Goal: Task Accomplishment & Management: Manage account settings

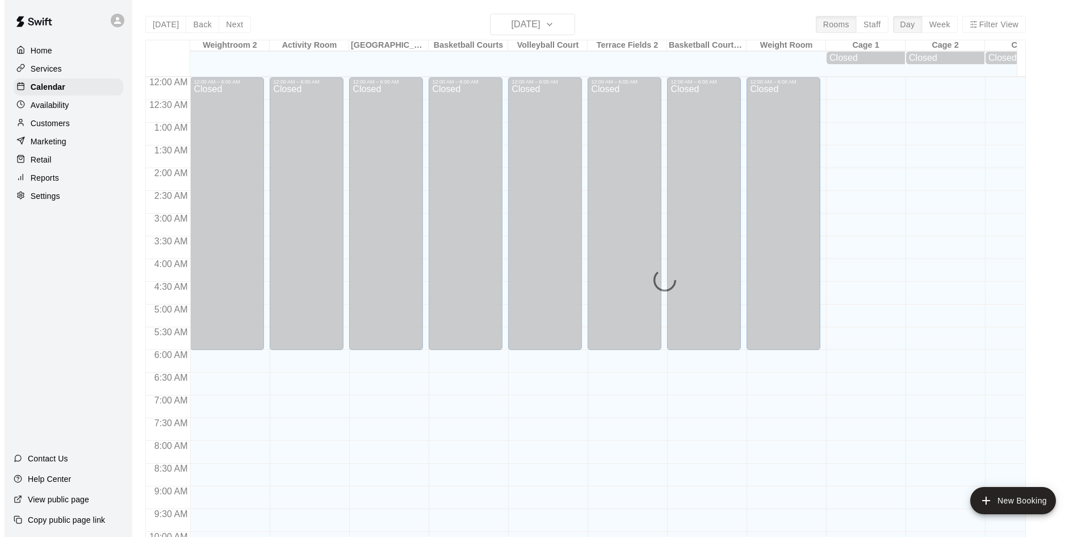
scroll to position [582, 0]
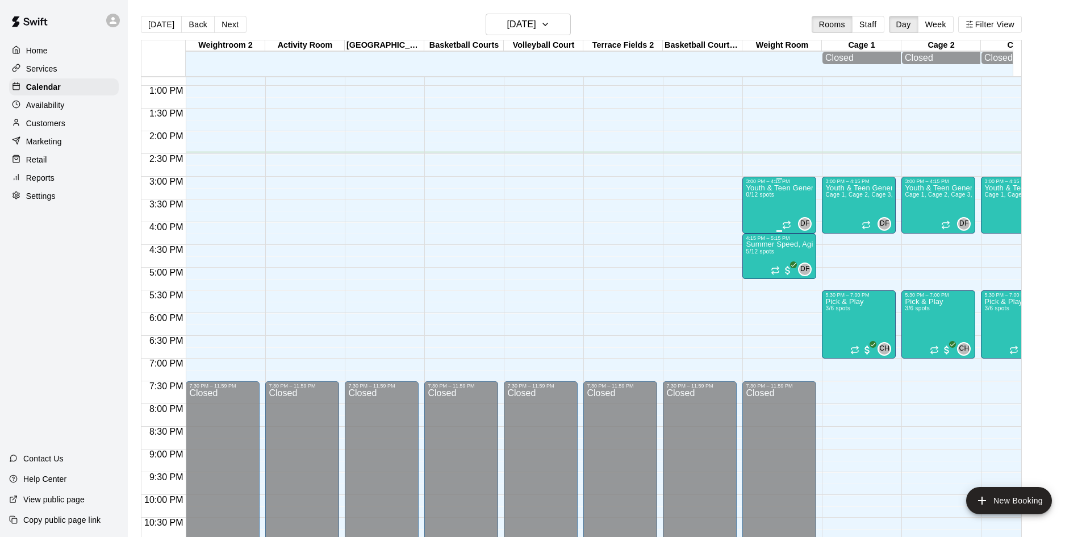
click at [758, 208] on div "Youth & Teen General Fitness 0/12 spots" at bounding box center [778, 452] width 67 height 537
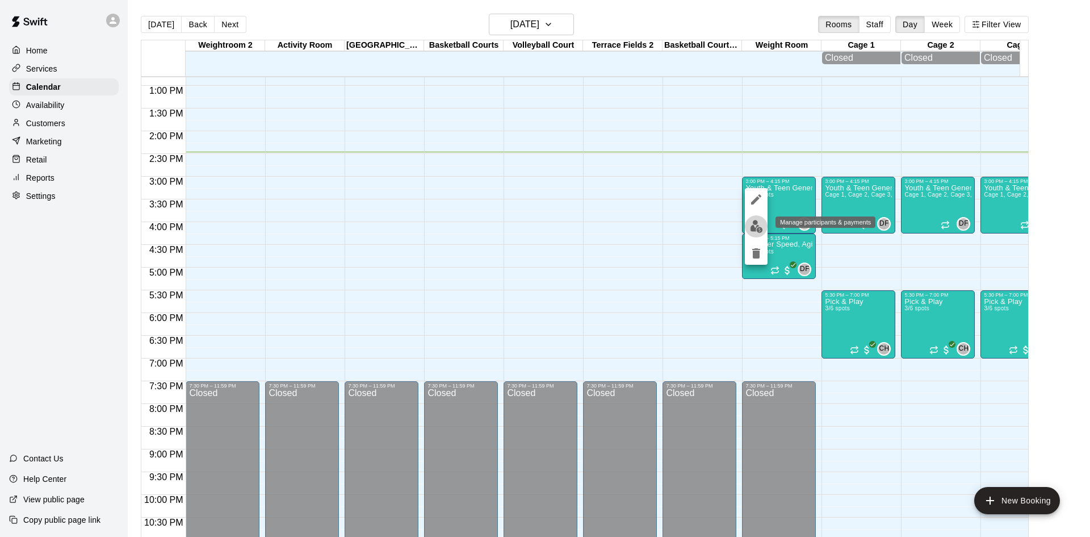
click at [757, 225] on img "edit" at bounding box center [756, 226] width 13 height 13
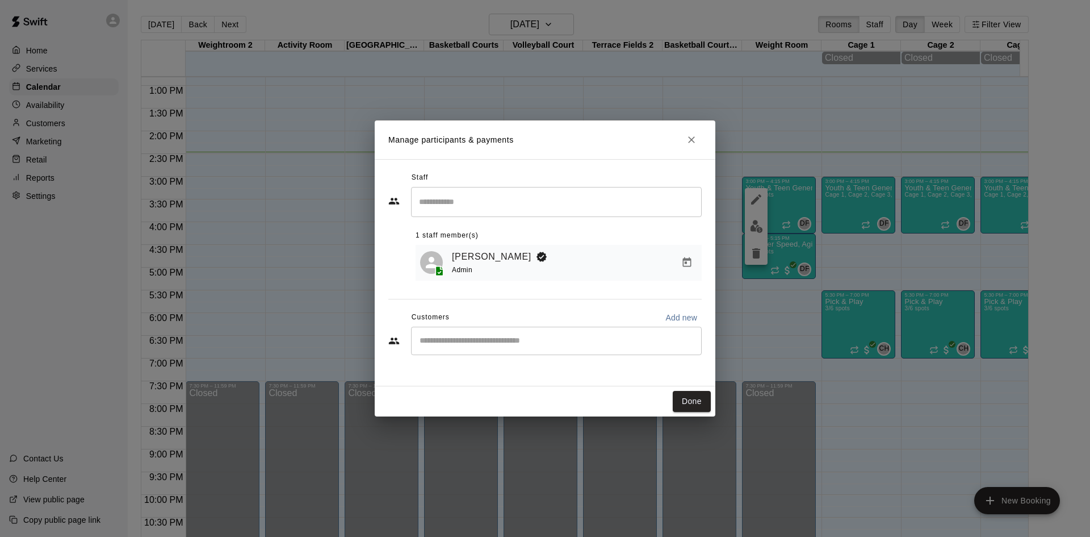
click at [461, 353] on div "​" at bounding box center [556, 340] width 291 height 28
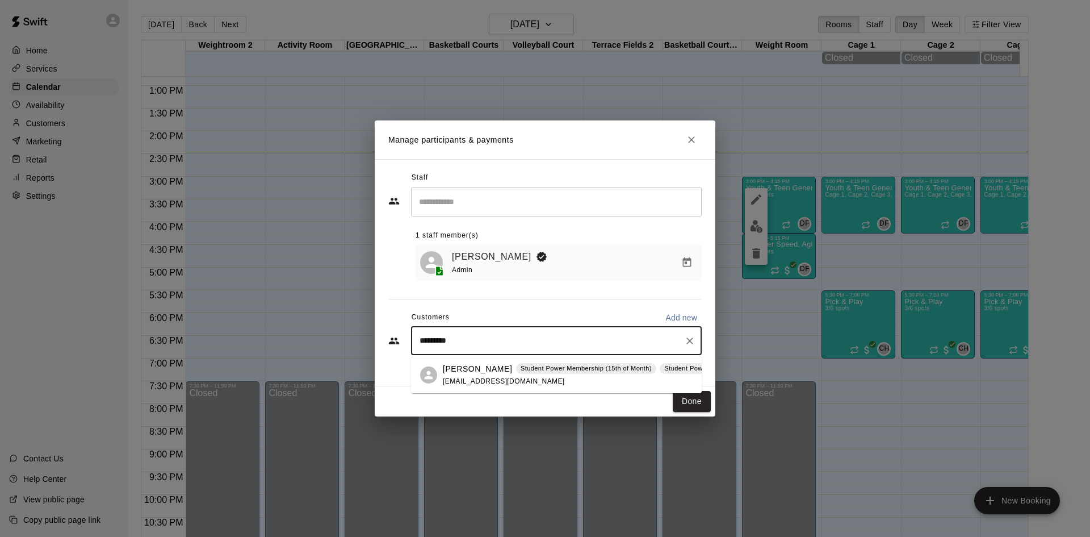
type input "**********"
click at [465, 368] on p "[PERSON_NAME]" at bounding box center [477, 369] width 69 height 12
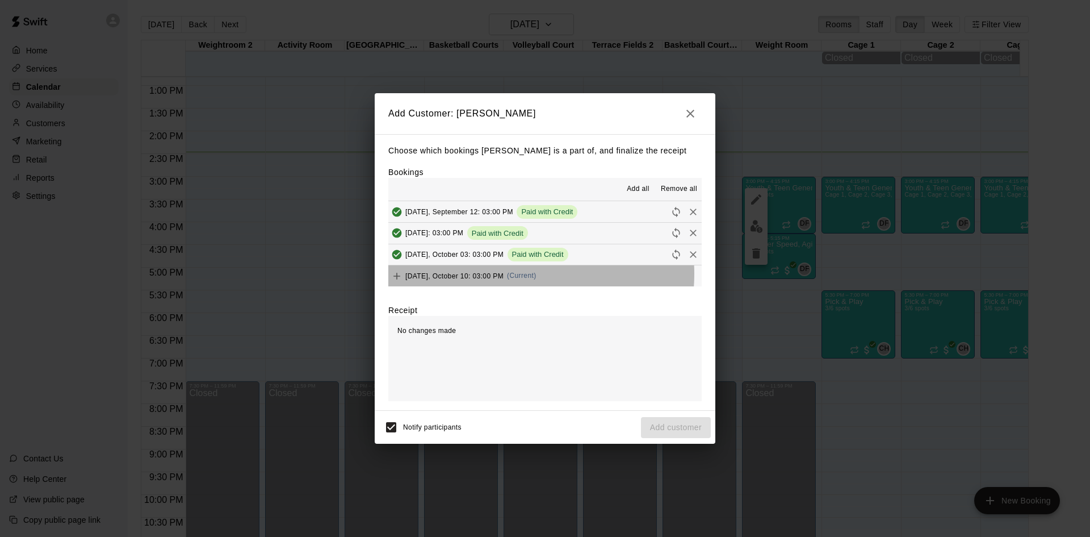
click at [515, 274] on span "(Current)" at bounding box center [522, 275] width 30 height 8
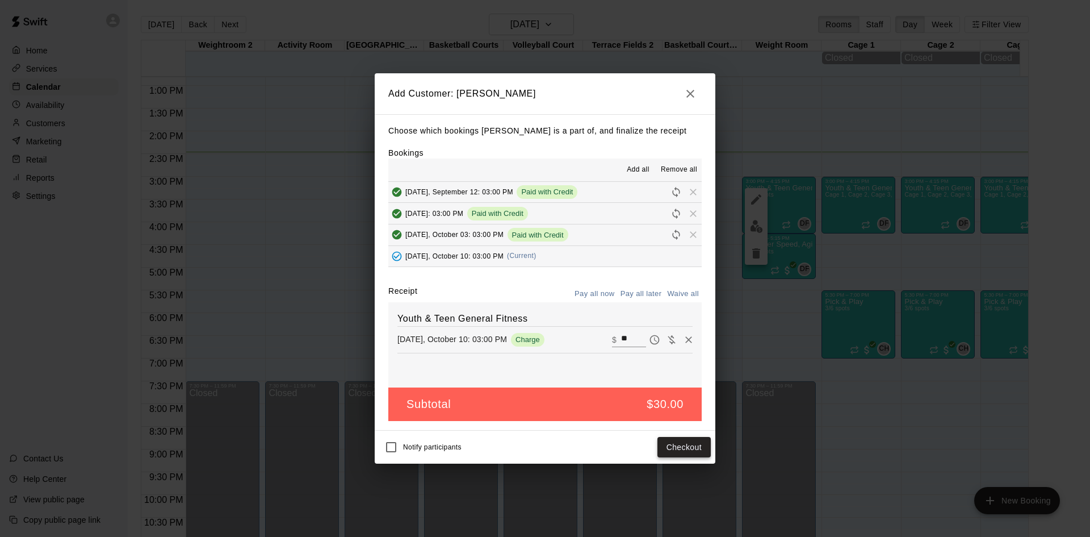
click at [678, 451] on button "Checkout" at bounding box center [683, 447] width 53 height 21
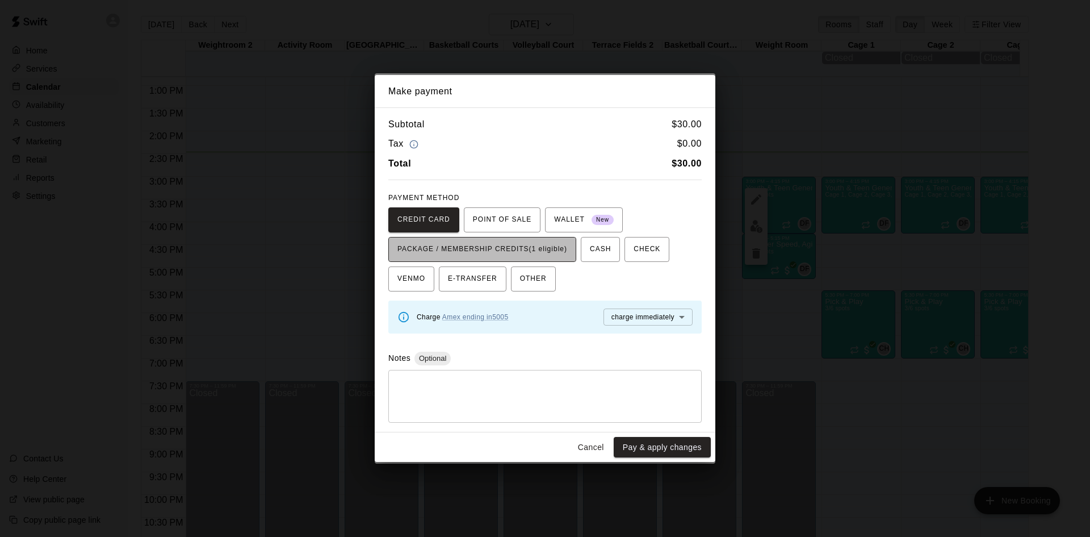
click at [496, 258] on span "PACKAGE / MEMBERSHIP CREDITS (1 eligible)" at bounding box center [482, 249] width 170 height 18
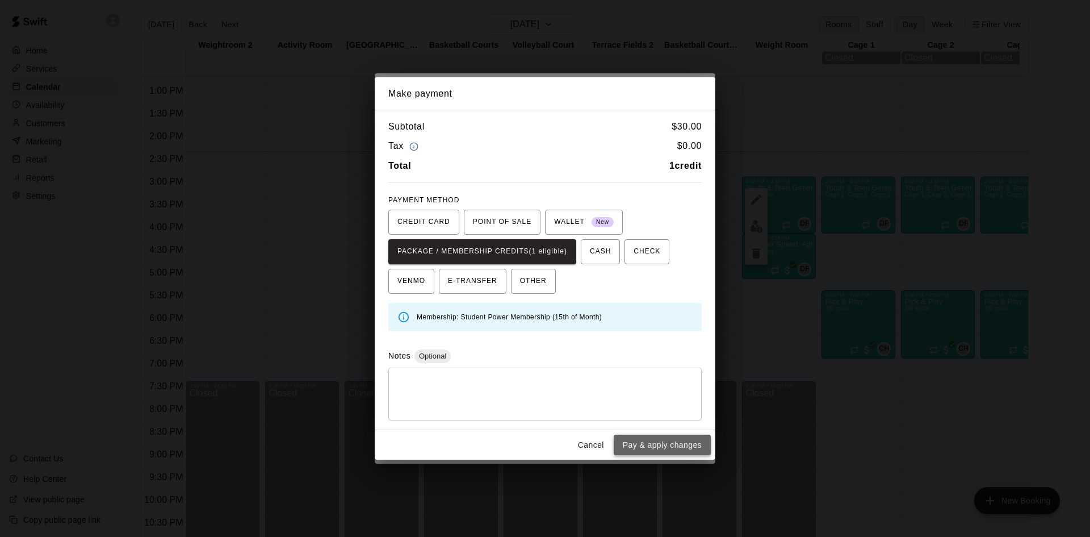
click at [638, 443] on button "Pay & apply changes" at bounding box center [662, 444] width 97 height 21
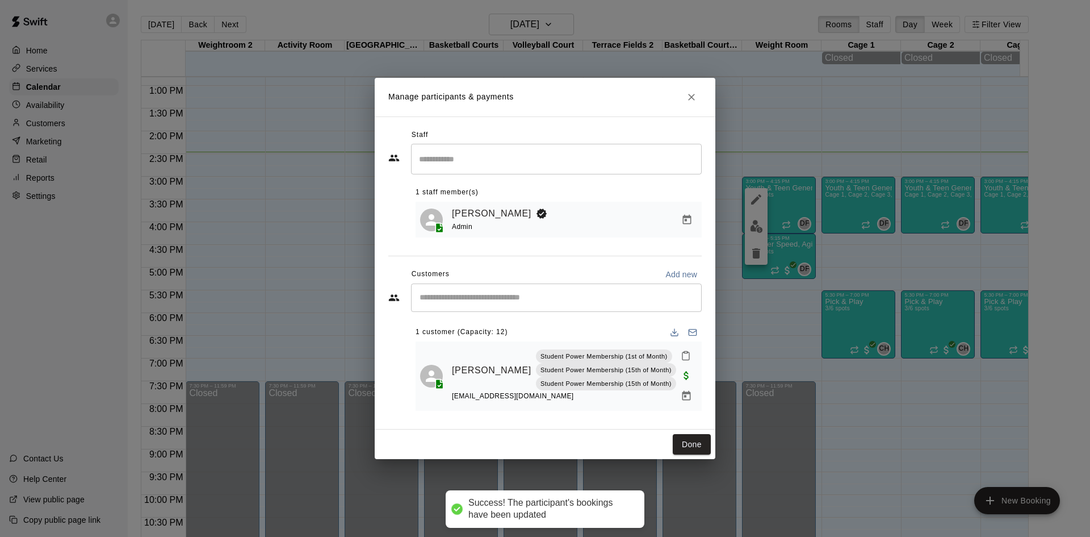
click at [525, 294] on input "Start typing to search customers..." at bounding box center [556, 297] width 280 height 11
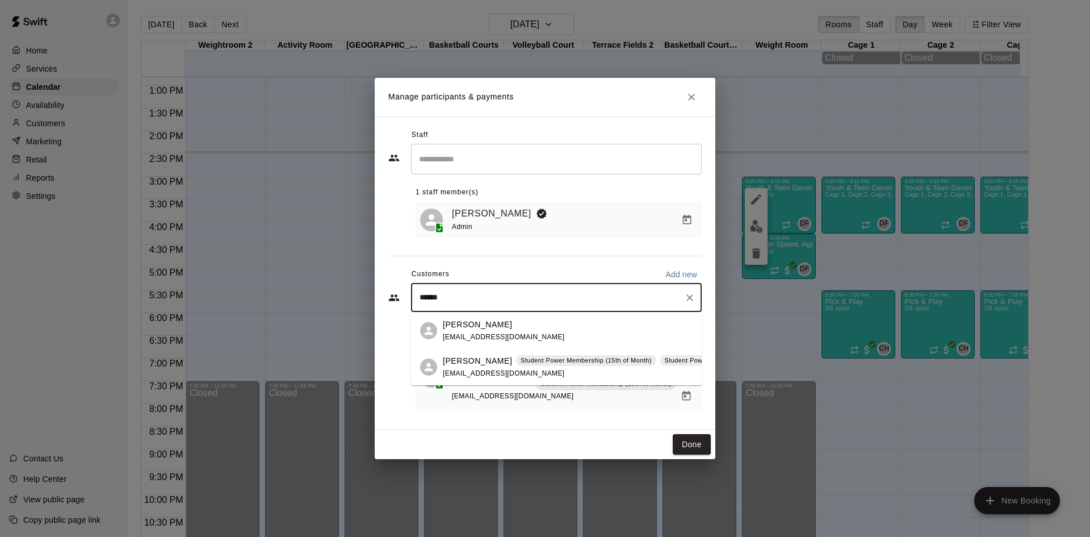
type input "*******"
click at [473, 377] on div "[PERSON_NAME] Student Power Membership (15th of Month) Student Power Membership…" at bounding box center [691, 367] width 497 height 24
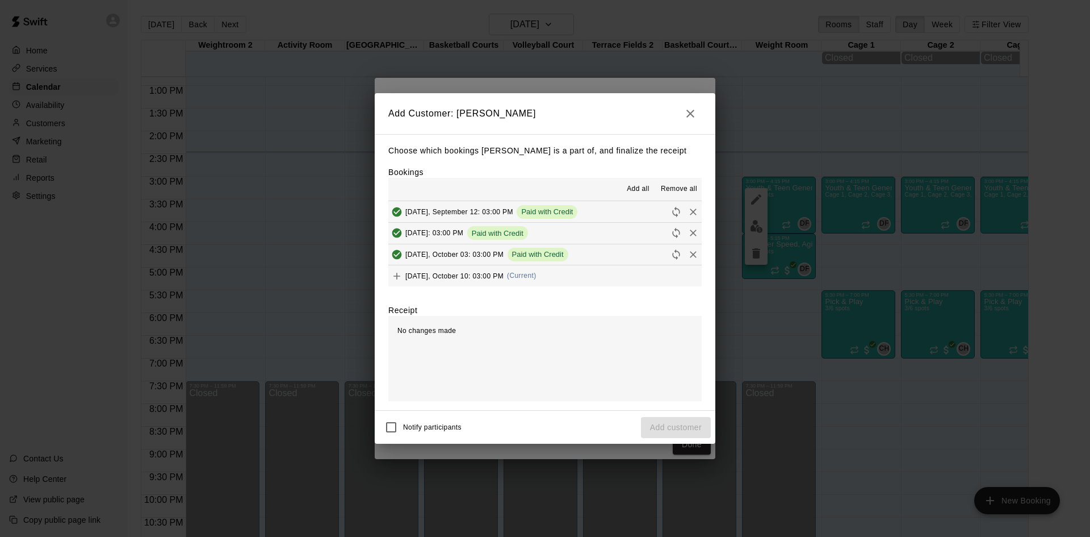
click at [533, 278] on span "(Current)" at bounding box center [522, 275] width 30 height 8
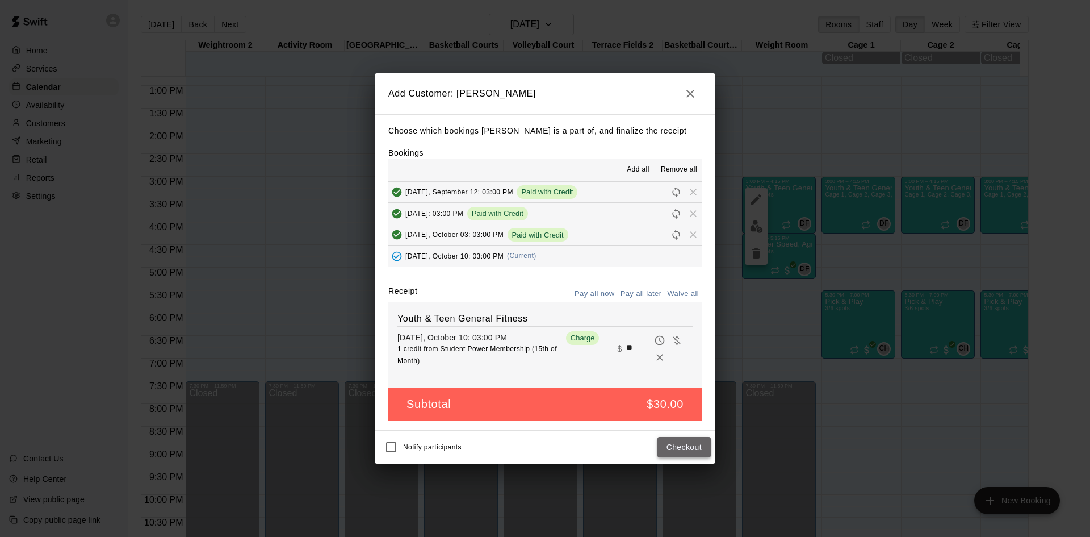
click at [686, 447] on button "Checkout" at bounding box center [683, 447] width 53 height 21
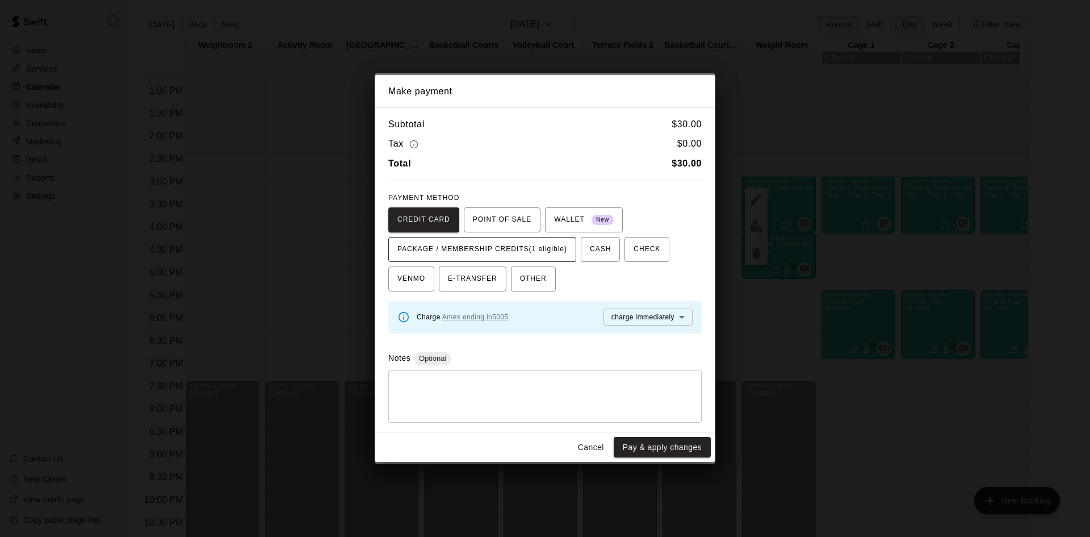
click at [560, 250] on span "PACKAGE / MEMBERSHIP CREDITS (1 eligible)" at bounding box center [482, 249] width 170 height 18
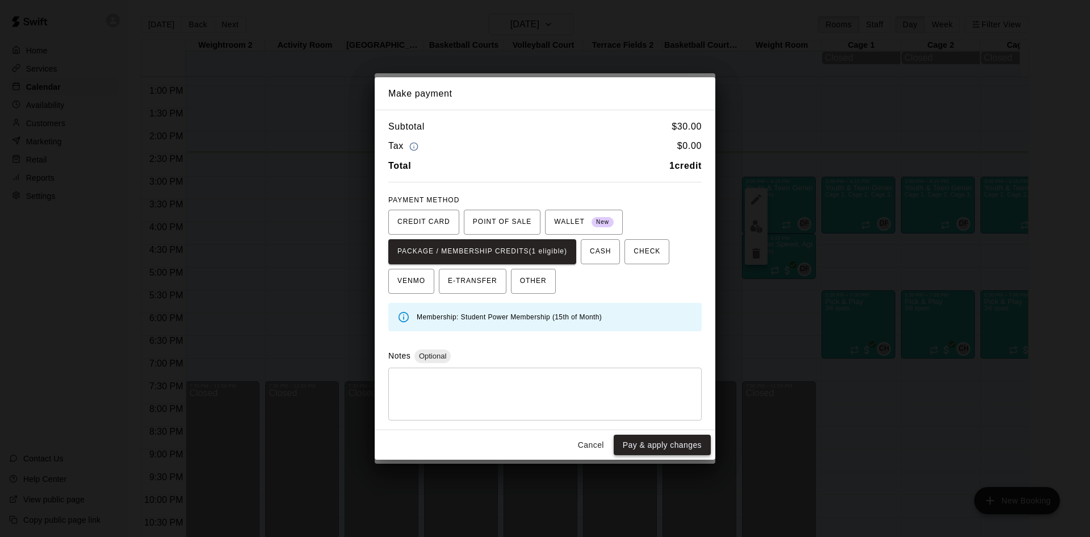
click at [652, 446] on button "Pay & apply changes" at bounding box center [662, 444] width 97 height 21
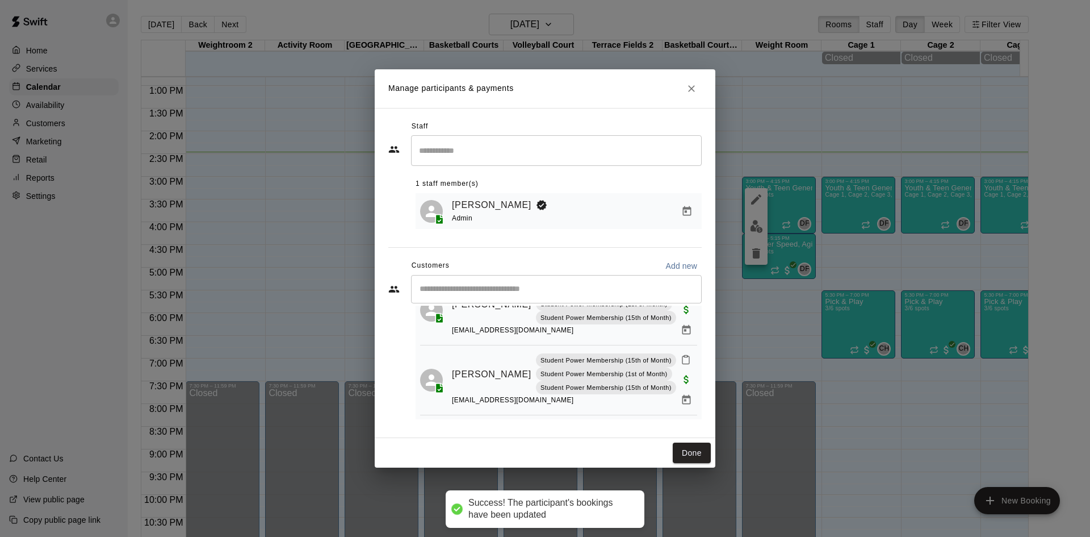
scroll to position [58, 0]
click at [680, 454] on button "Done" at bounding box center [692, 452] width 38 height 21
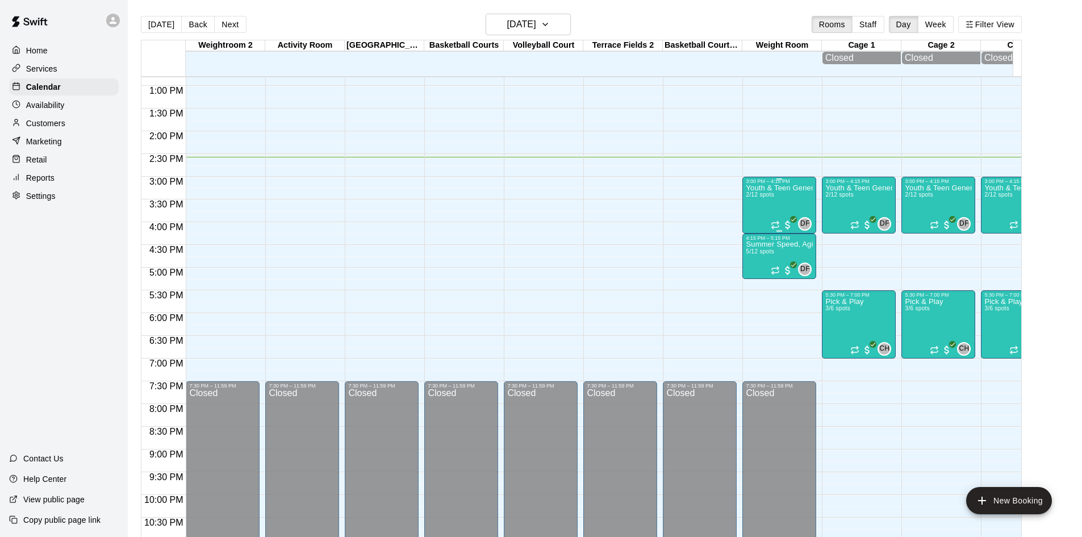
click at [752, 184] on div "3:00 PM – 4:15 PM" at bounding box center [778, 181] width 67 height 6
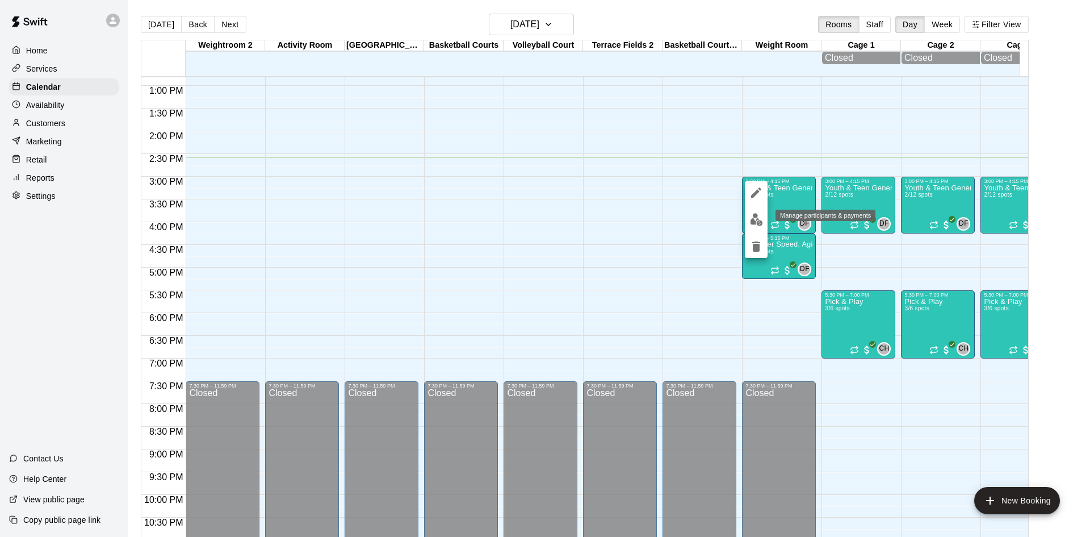
click at [762, 219] on img "edit" at bounding box center [756, 219] width 13 height 13
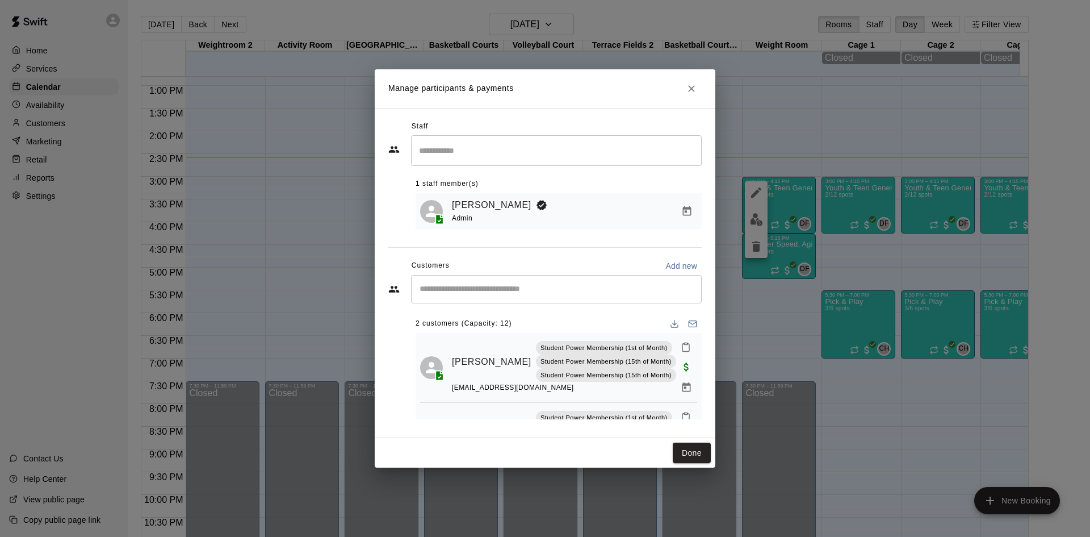
click at [484, 278] on div "​" at bounding box center [556, 289] width 291 height 28
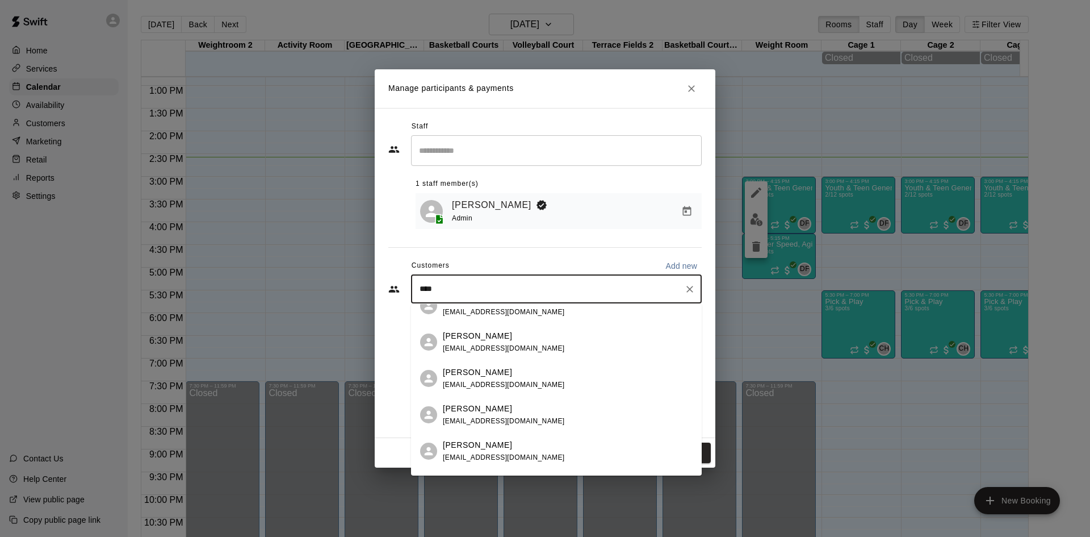
scroll to position [114, 0]
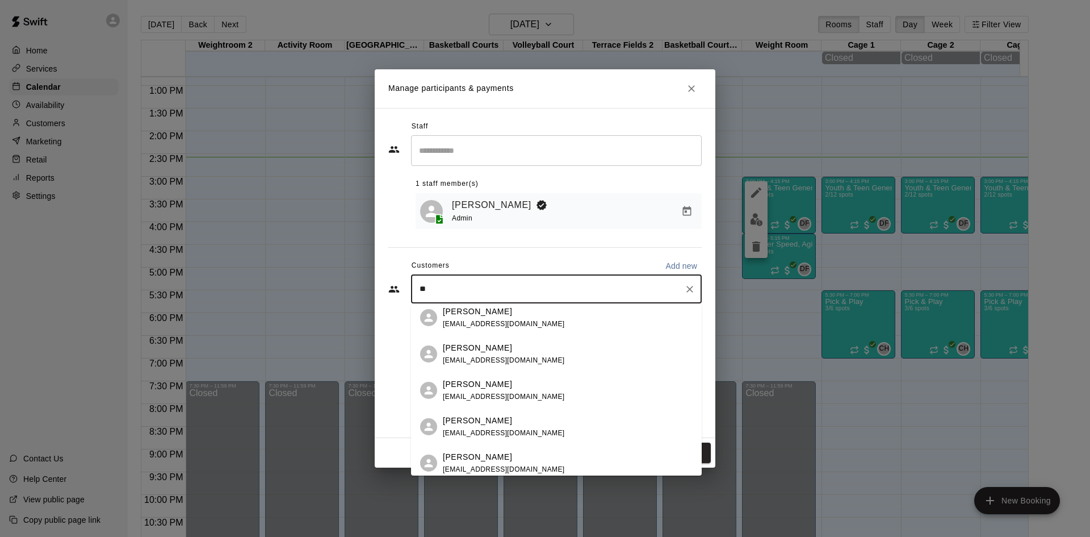
type input "*"
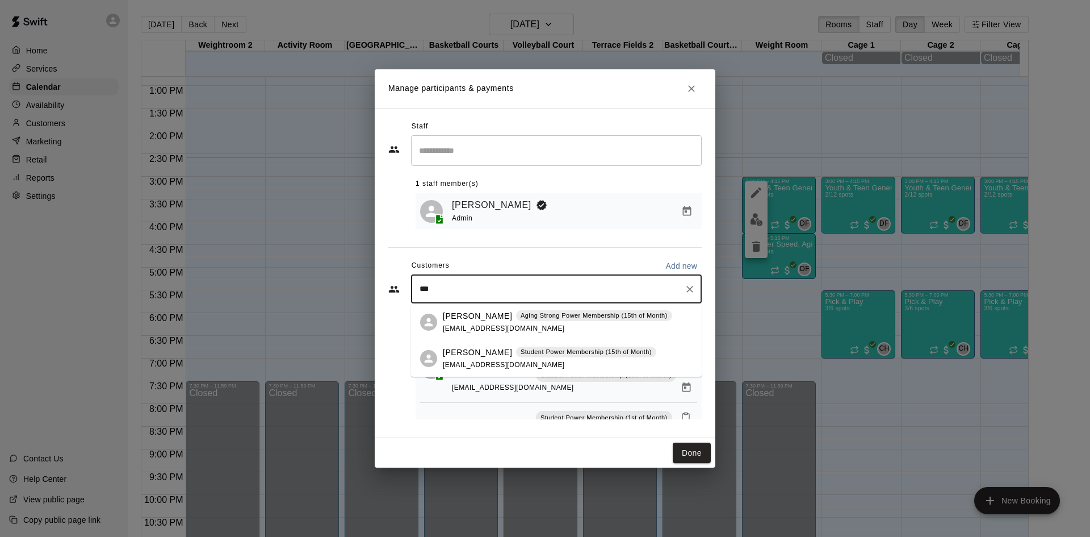
type input "****"
click at [542, 355] on p "Student Power Membership (15th of Month)" at bounding box center [586, 352] width 131 height 10
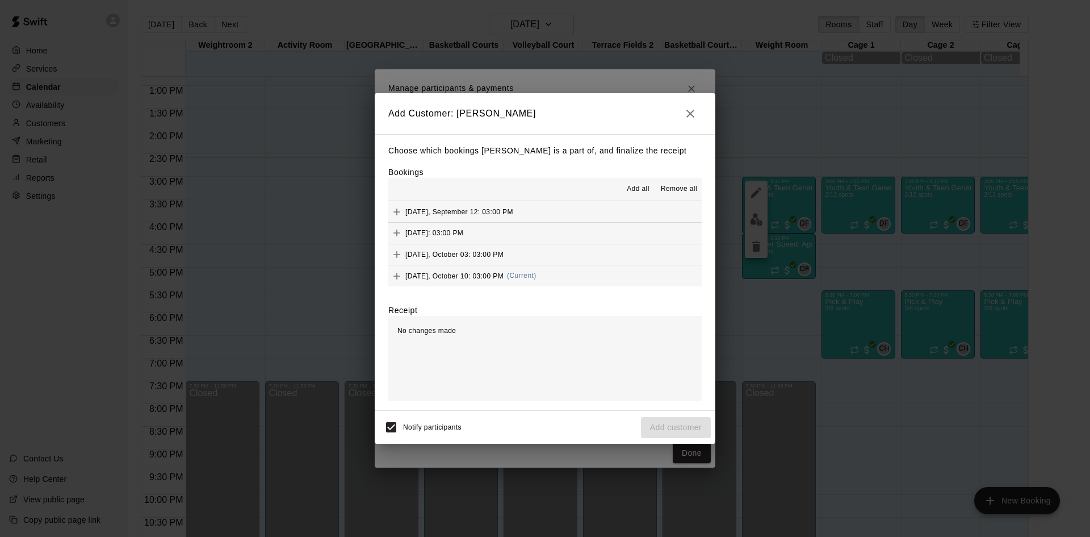
click at [526, 271] on div "[DATE], October 10: 03:00 PM (Current)" at bounding box center [462, 275] width 148 height 17
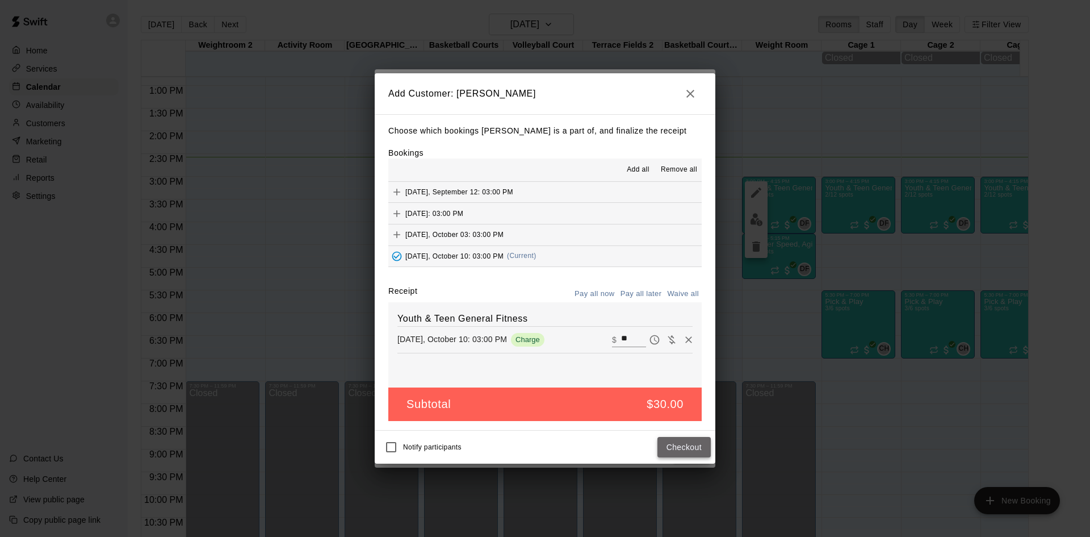
click at [669, 445] on button "Checkout" at bounding box center [683, 447] width 53 height 21
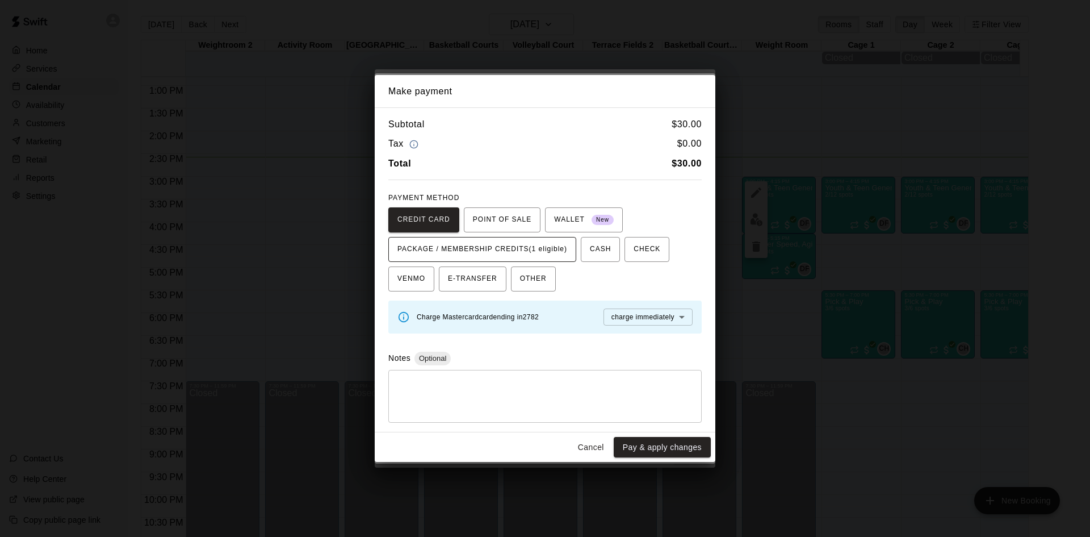
click at [467, 250] on span "PACKAGE / MEMBERSHIP CREDITS (1 eligible)" at bounding box center [482, 249] width 170 height 18
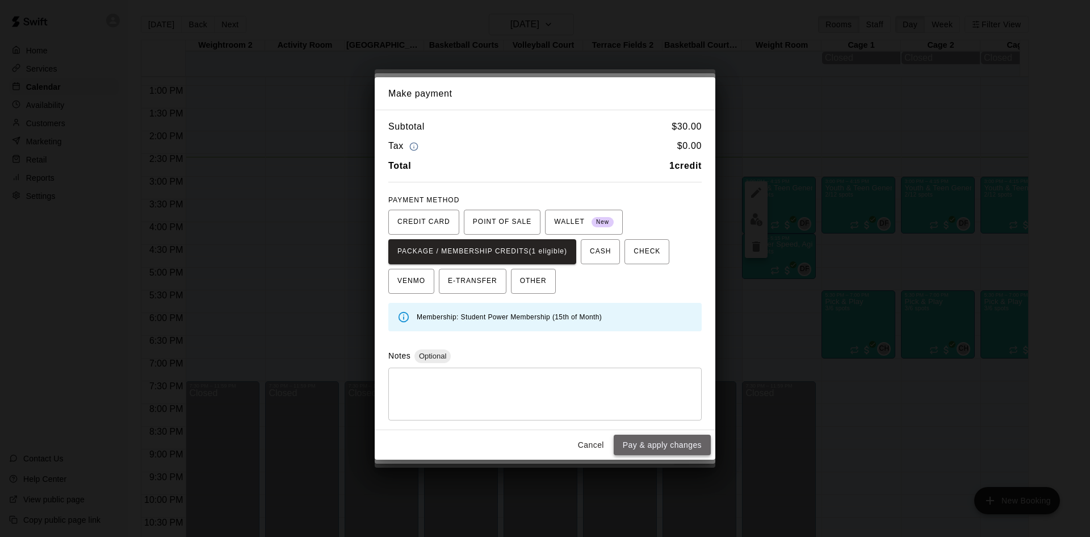
click at [674, 449] on button "Pay & apply changes" at bounding box center [662, 444] width 97 height 21
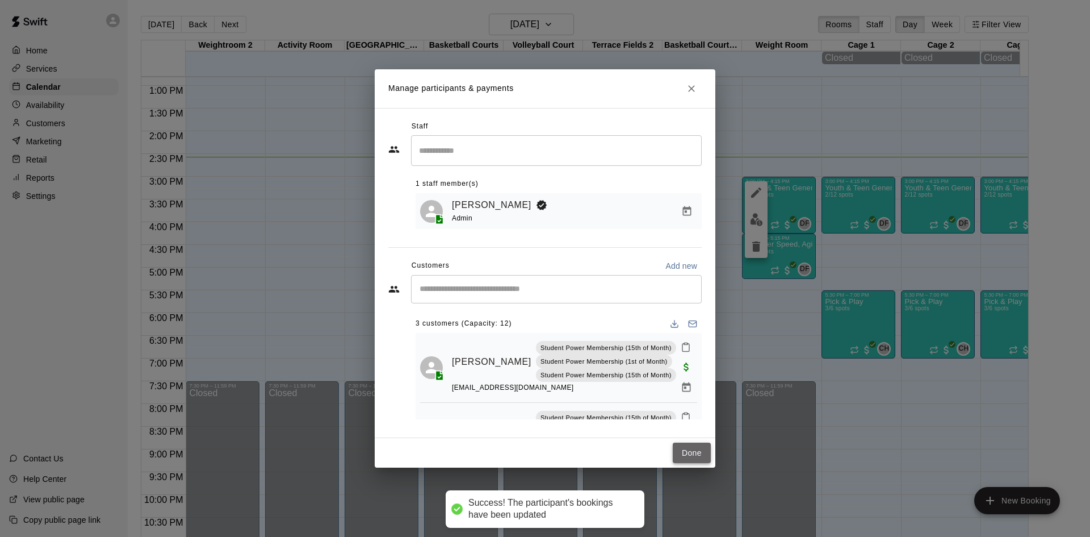
click at [679, 454] on button "Done" at bounding box center [692, 452] width 38 height 21
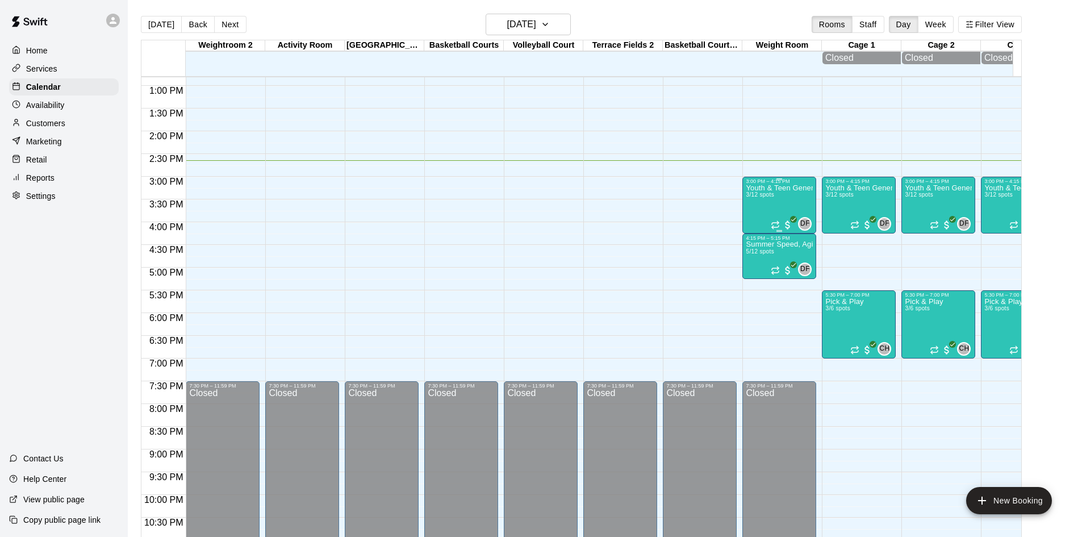
click at [774, 202] on div "Youth & Teen General Fitness 3/12 spots" at bounding box center [778, 452] width 67 height 537
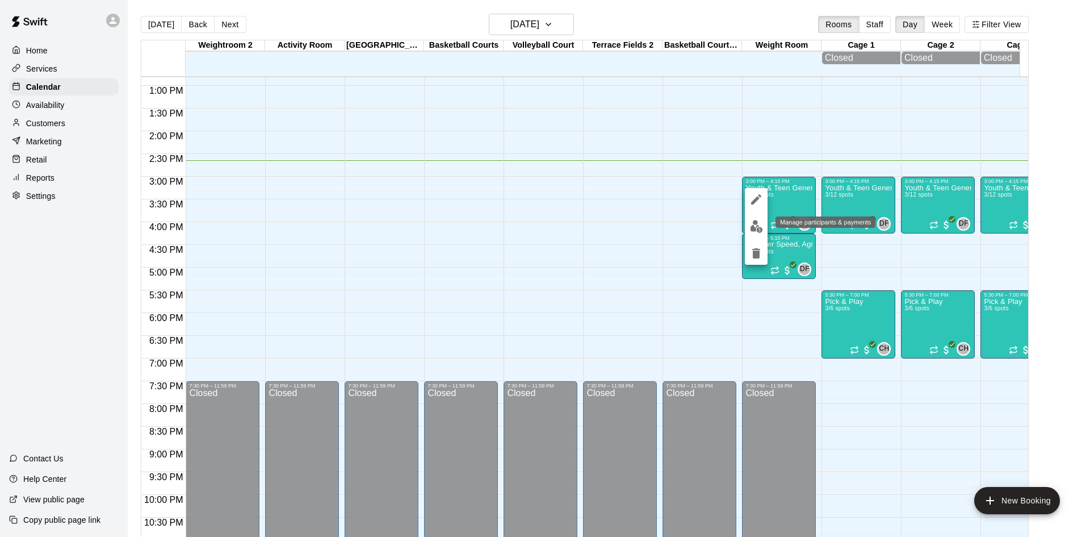
click at [754, 220] on img "edit" at bounding box center [756, 226] width 13 height 13
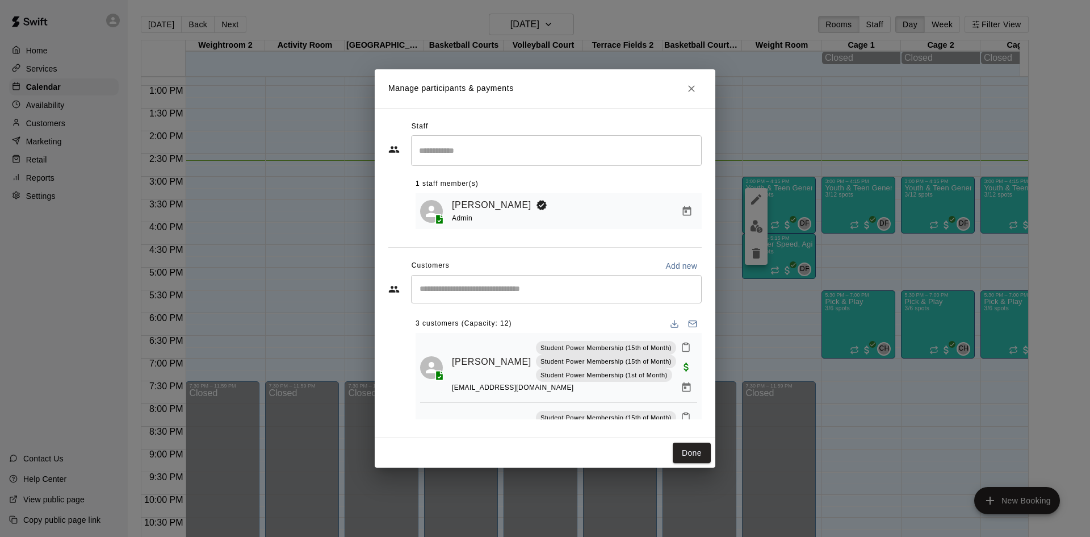
click at [492, 286] on input "Start typing to search customers..." at bounding box center [556, 288] width 280 height 11
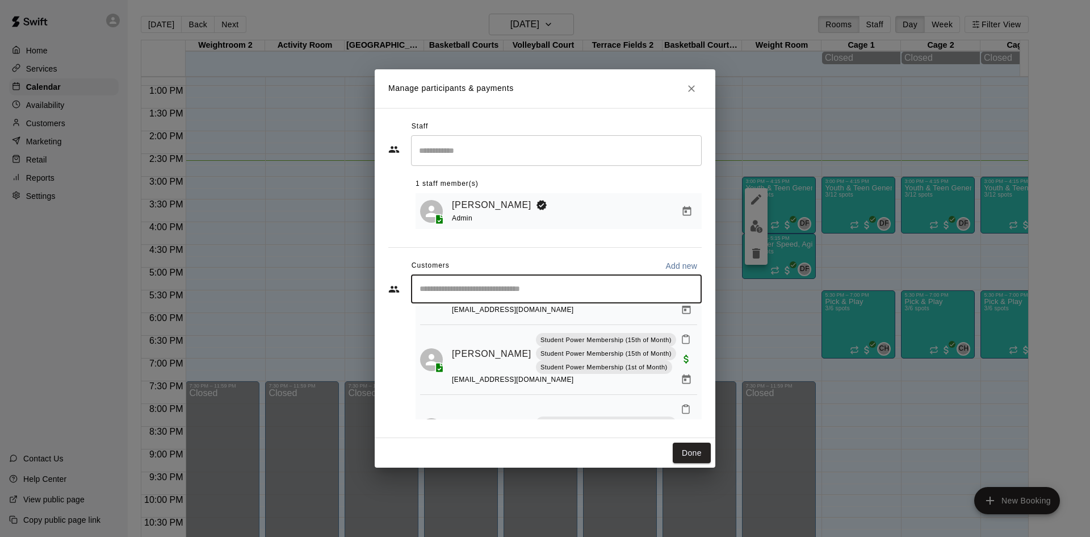
scroll to position [0, 0]
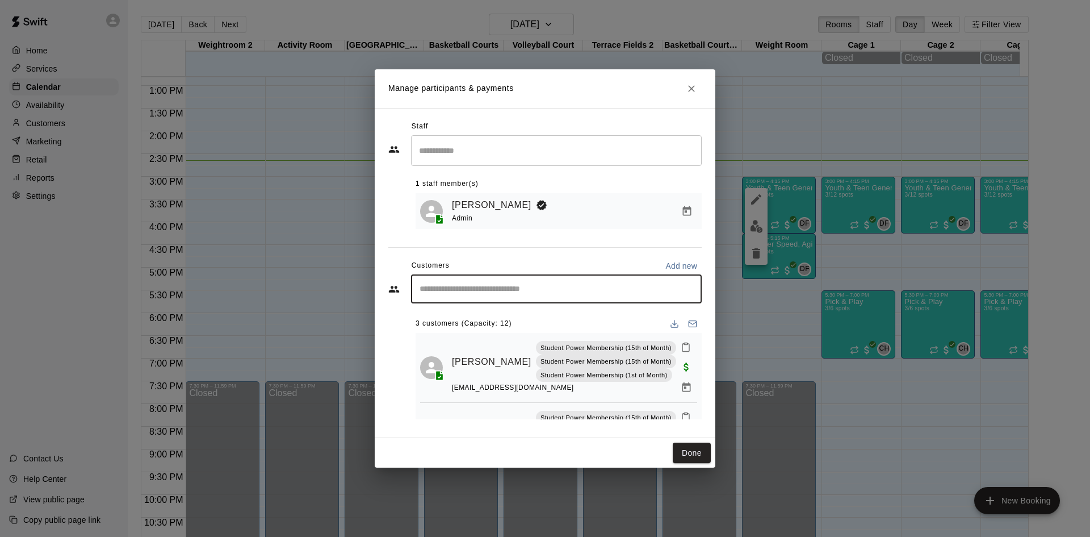
click at [515, 290] on input "Start typing to search customers..." at bounding box center [556, 288] width 280 height 11
type input "*******"
click at [538, 321] on div "Student Power Membership (1st of Month)" at bounding box center [584, 315] width 136 height 11
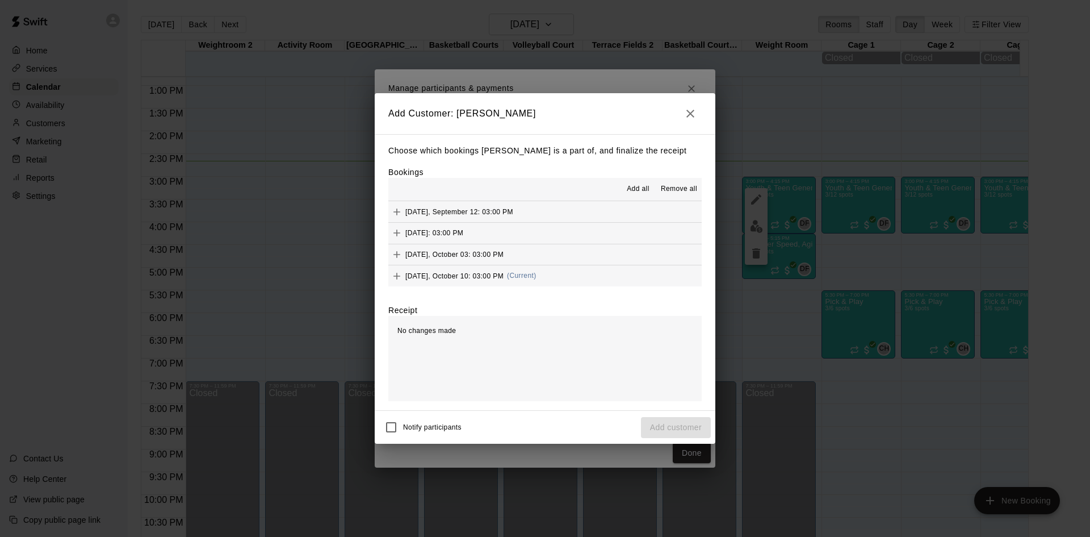
click at [539, 283] on button "[DATE], October 10: 03:00 PM (Current)" at bounding box center [544, 275] width 313 height 21
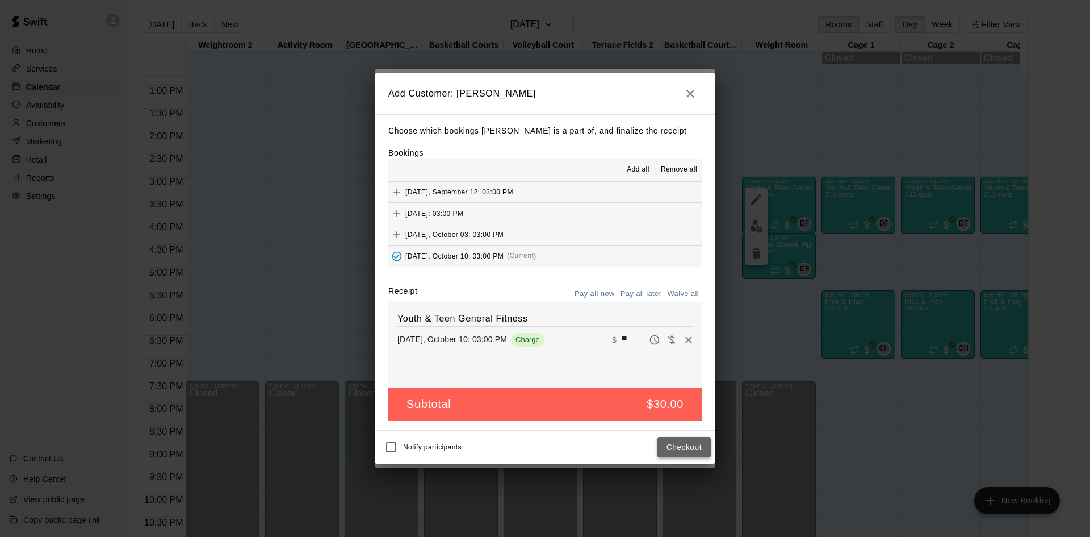
click at [680, 452] on button "Checkout" at bounding box center [683, 447] width 53 height 21
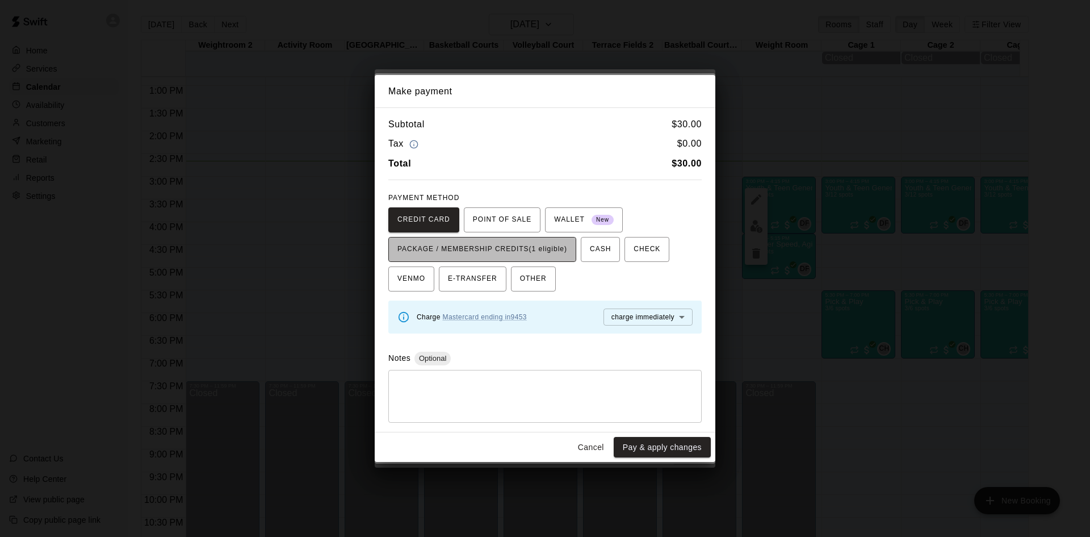
click at [535, 250] on span "PACKAGE / MEMBERSHIP CREDITS (1 eligible)" at bounding box center [482, 249] width 170 height 18
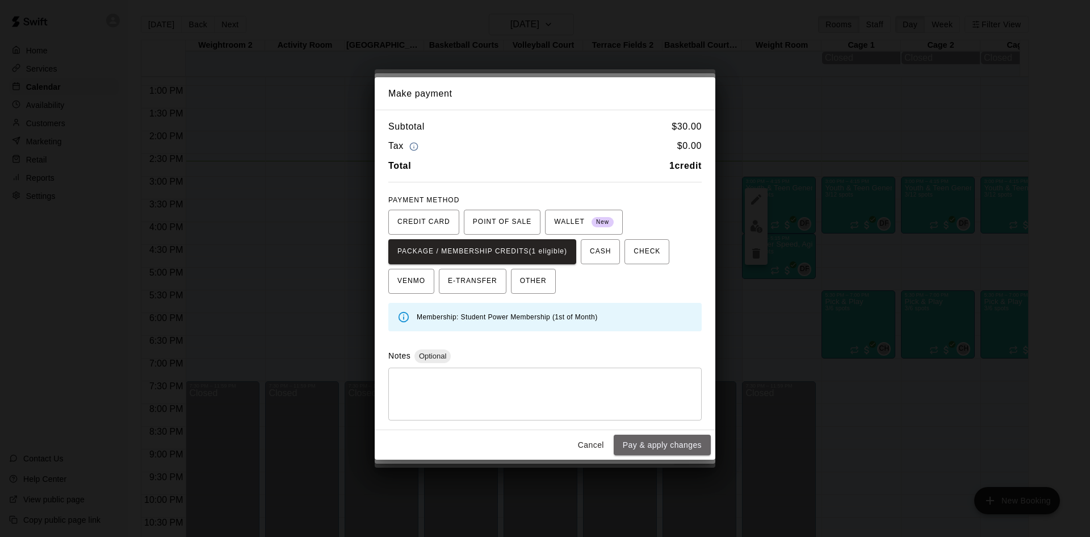
drag, startPoint x: 643, startPoint y: 445, endPoint x: 635, endPoint y: 445, distance: 7.9
click at [638, 445] on button "Pay & apply changes" at bounding box center [662, 444] width 97 height 21
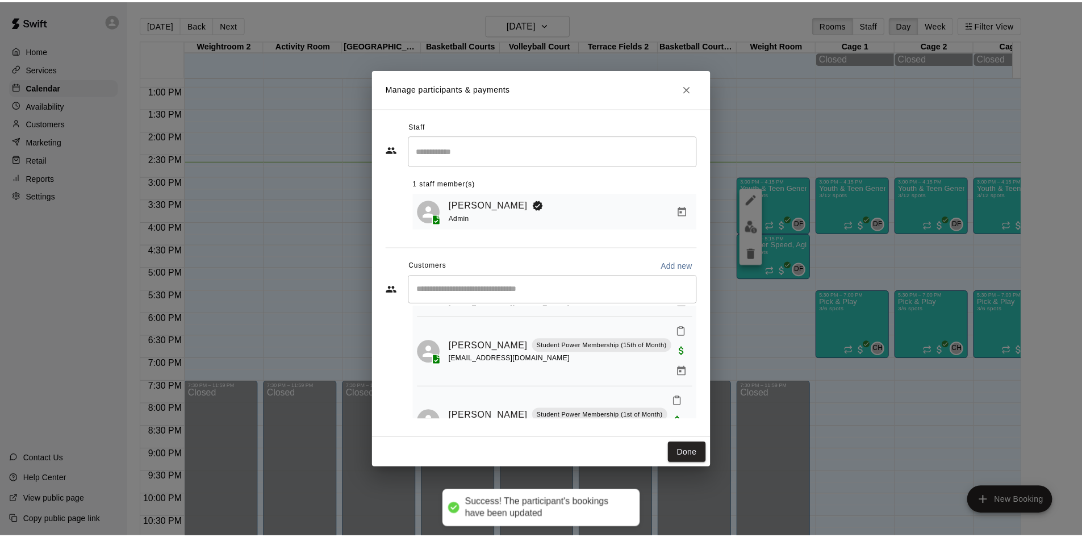
scroll to position [162, 0]
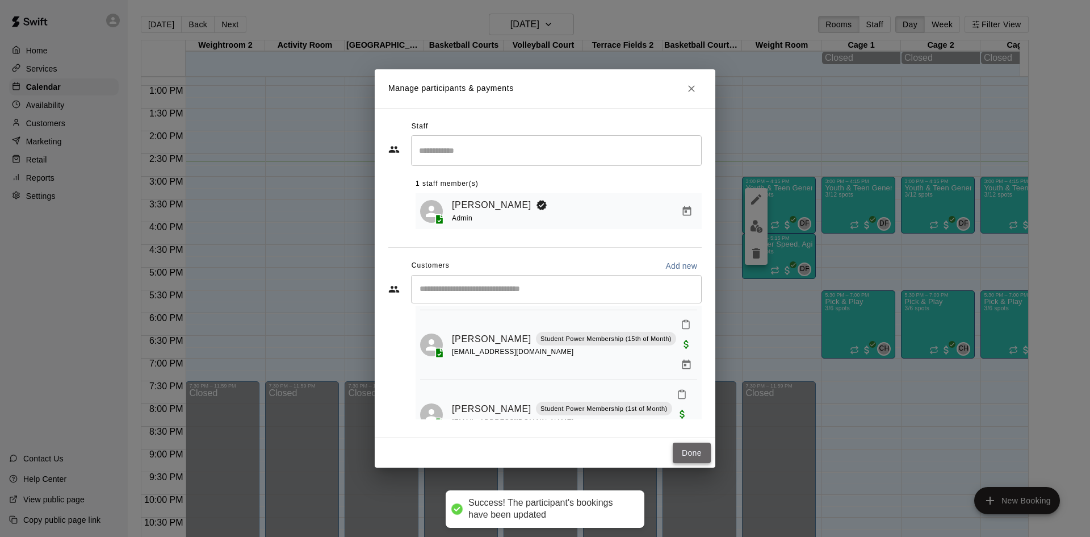
click at [686, 452] on button "Done" at bounding box center [692, 452] width 38 height 21
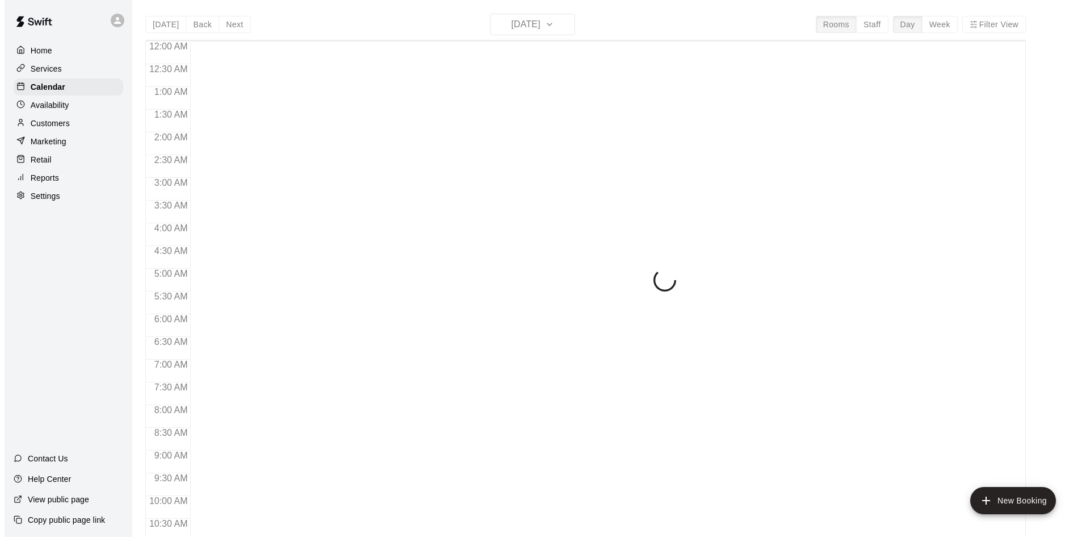
scroll to position [582, 0]
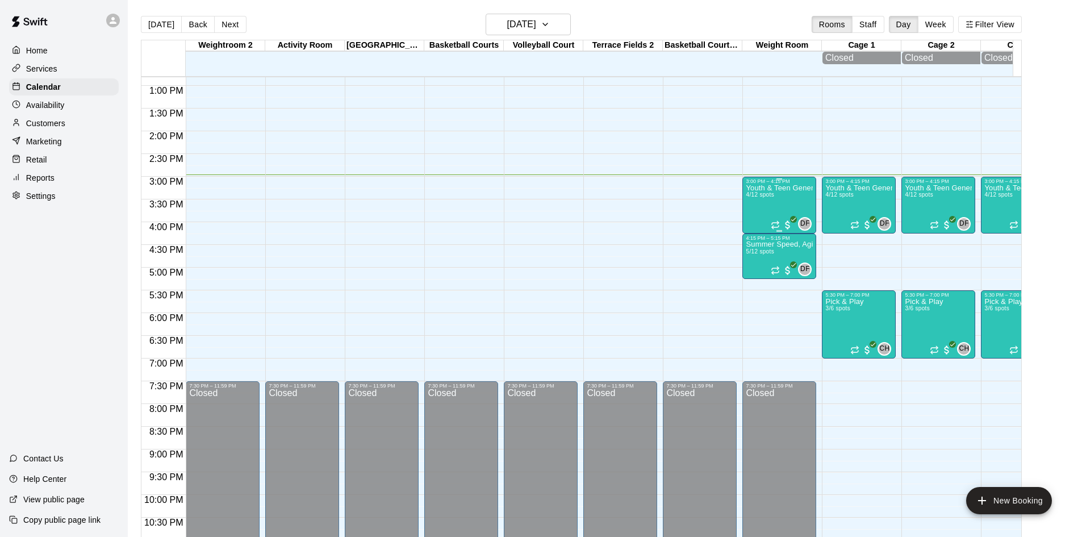
click at [764, 207] on div "Youth & Teen General Fitness 4/12 spots" at bounding box center [778, 452] width 67 height 537
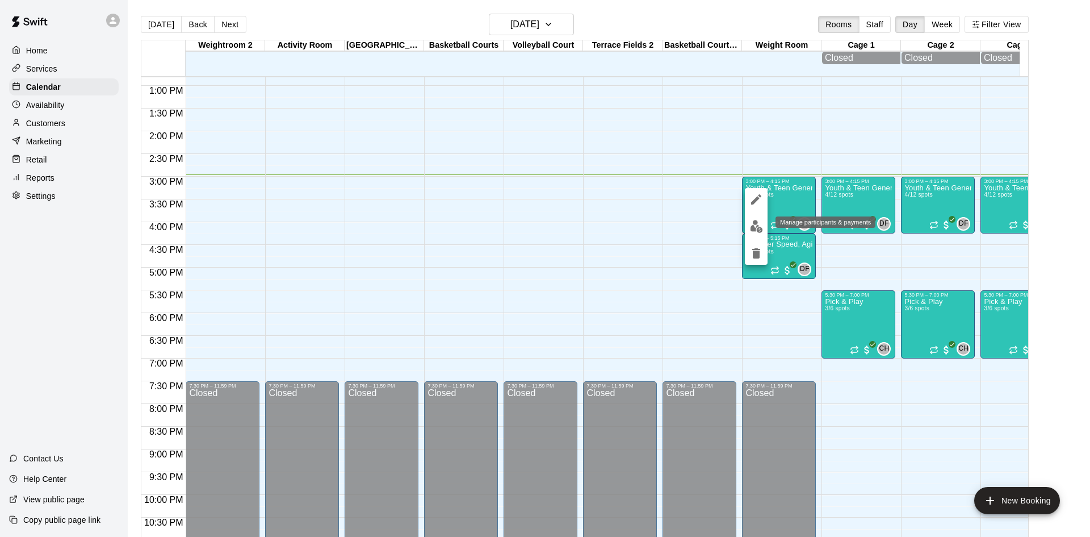
click at [753, 224] on img "edit" at bounding box center [756, 226] width 13 height 13
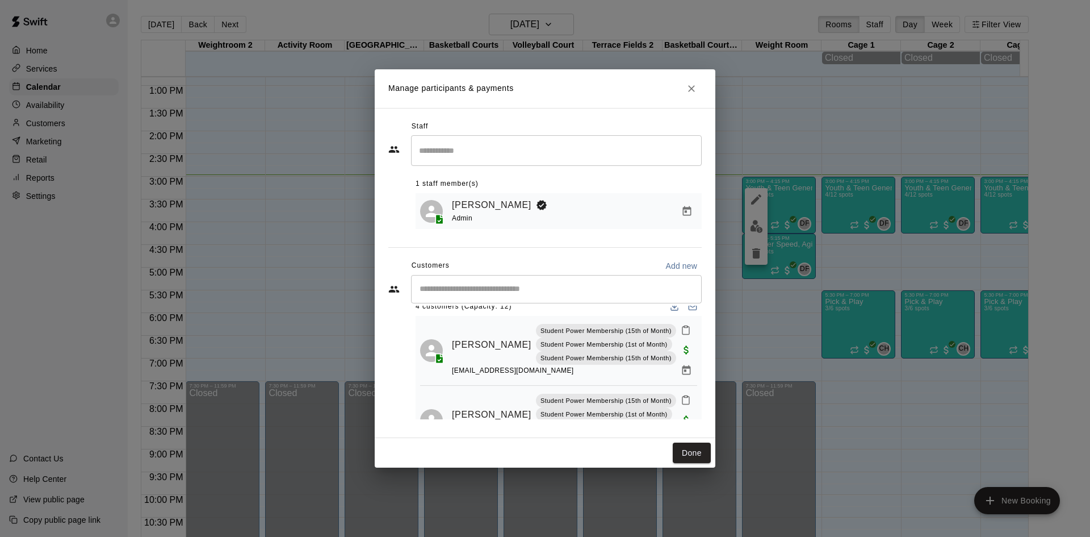
scroll to position [0, 0]
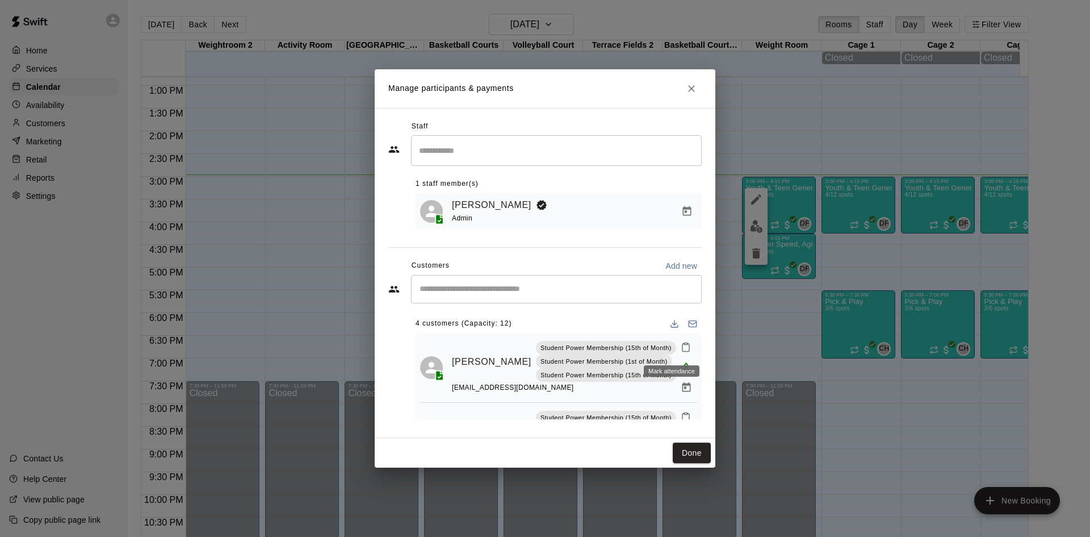
click at [681, 343] on icon "Mark attendance" at bounding box center [686, 347] width 10 height 10
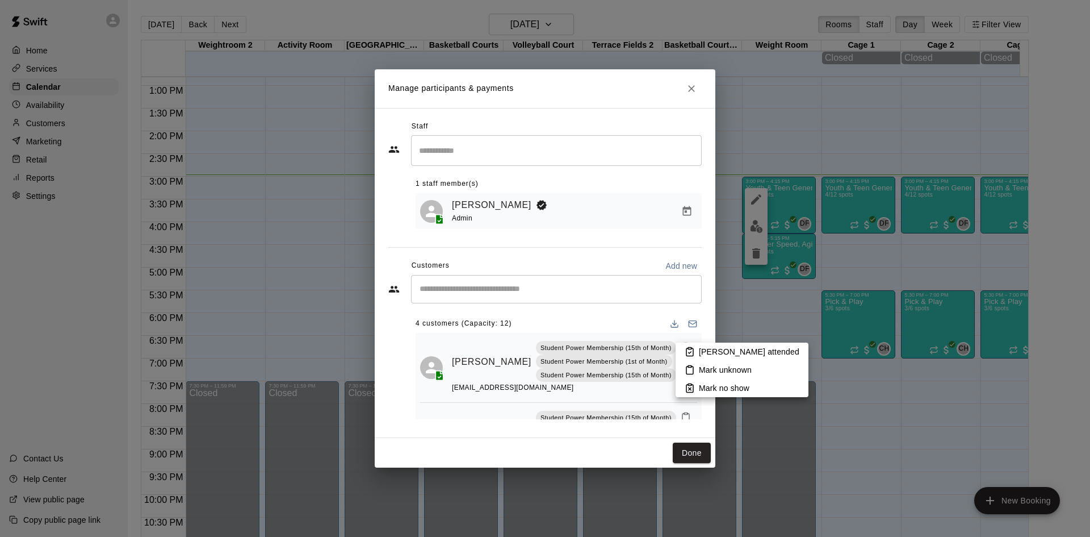
click at [685, 345] on li "Mark attended" at bounding box center [742, 351] width 133 height 18
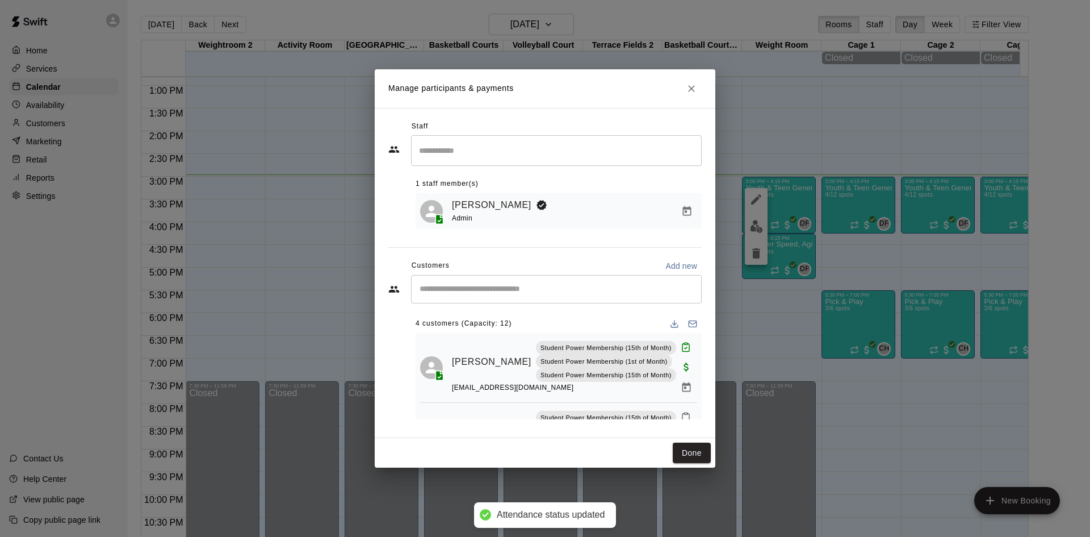
scroll to position [57, 0]
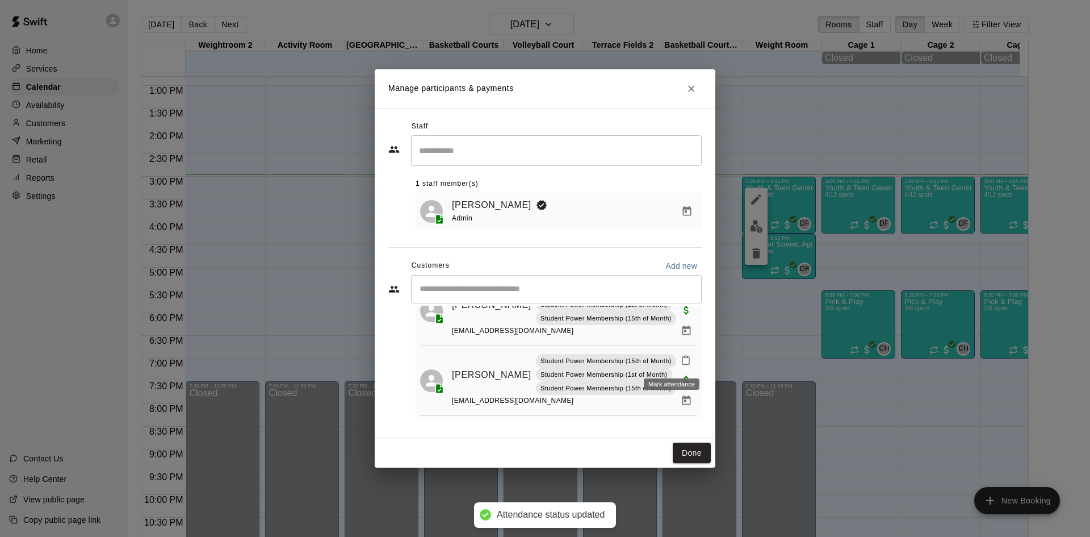
click at [676, 358] on button "Mark attendance" at bounding box center [685, 359] width 19 height 19
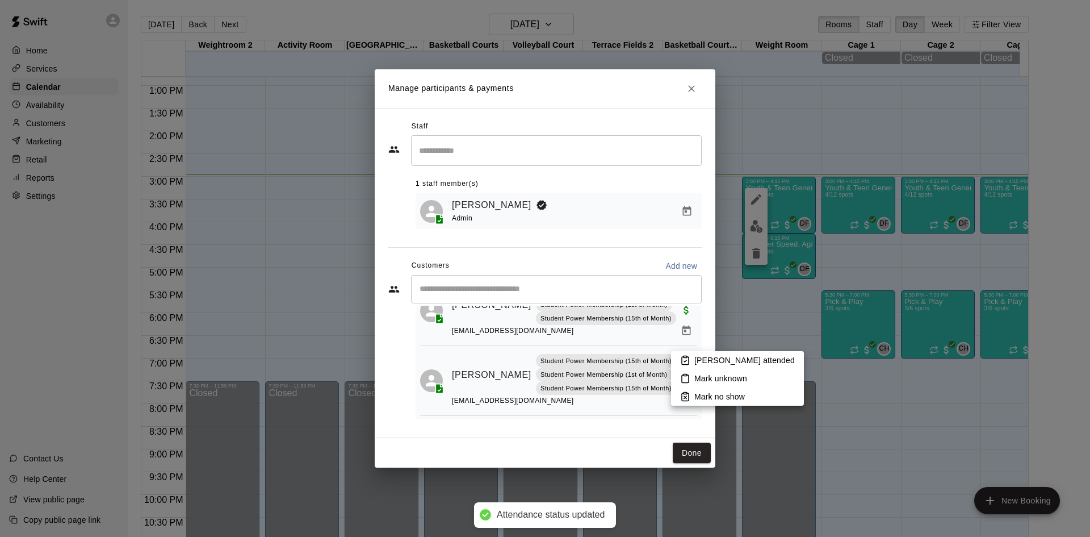
click at [703, 362] on p "Mark attended" at bounding box center [744, 359] width 100 height 11
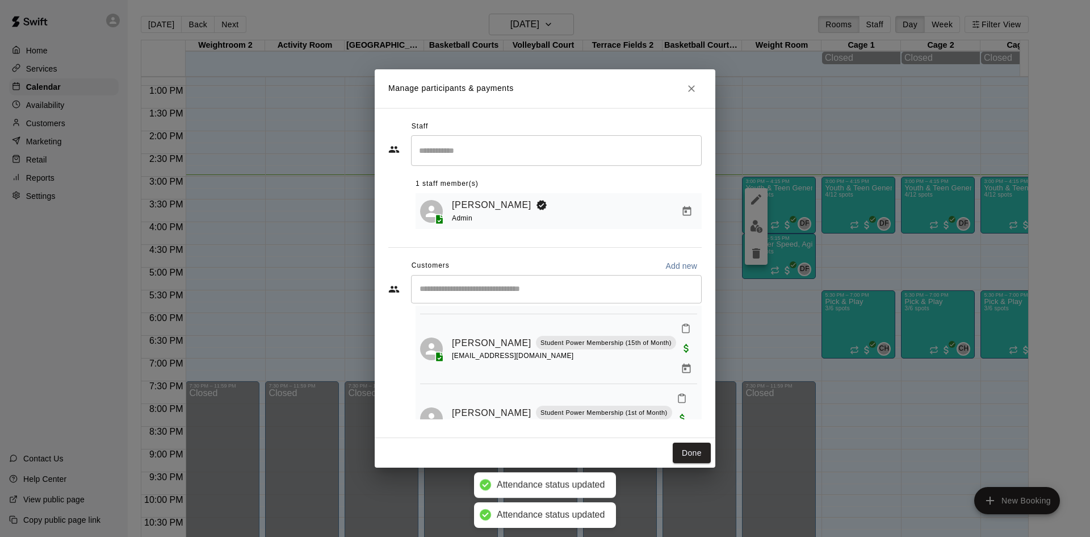
scroll to position [162, 0]
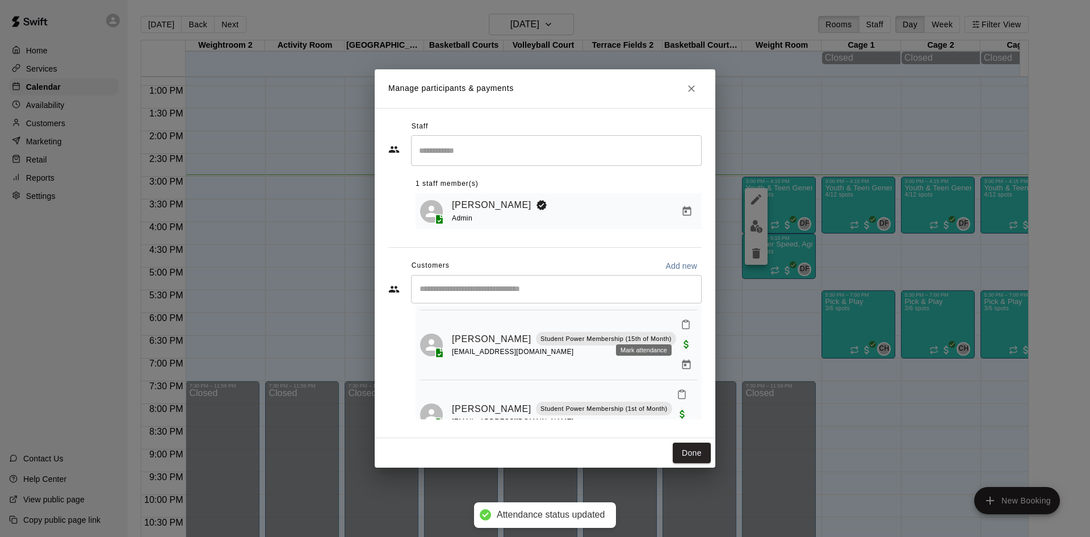
click at [681, 326] on icon "Mark attendance" at bounding box center [686, 324] width 10 height 10
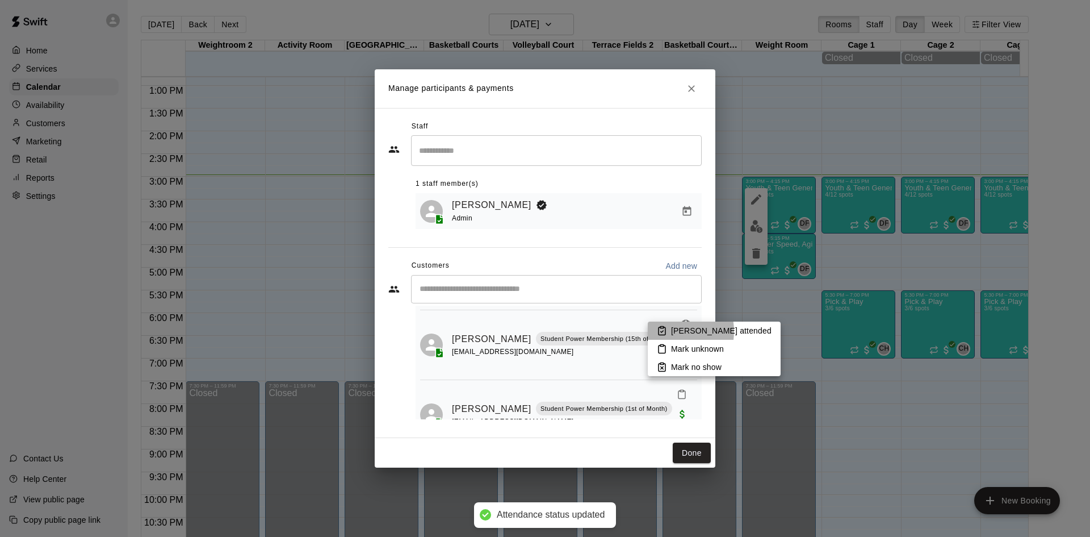
click at [665, 331] on icon at bounding box center [662, 331] width 7 height 8
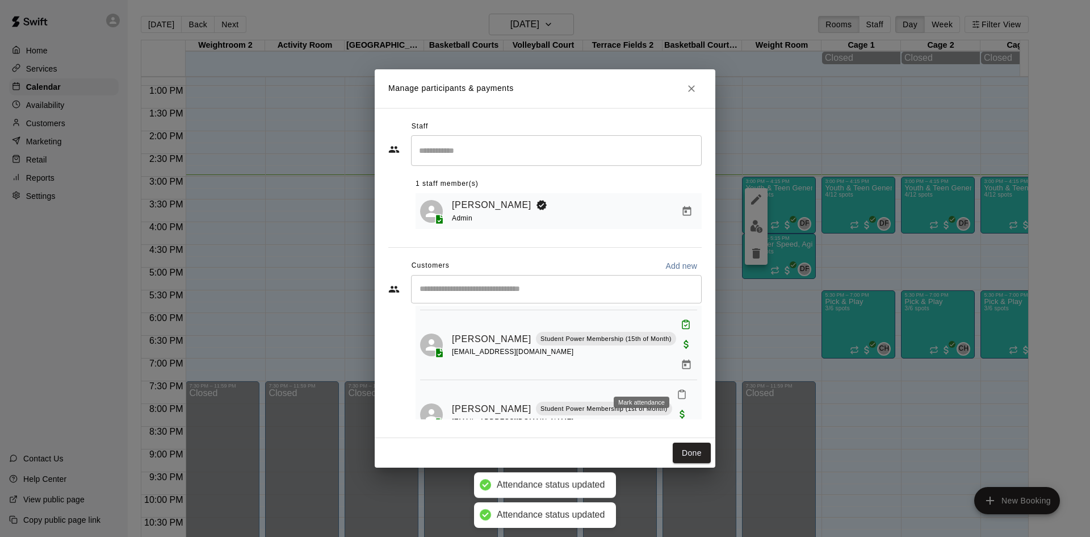
click at [672, 384] on button "Mark attendance" at bounding box center [681, 393] width 19 height 19
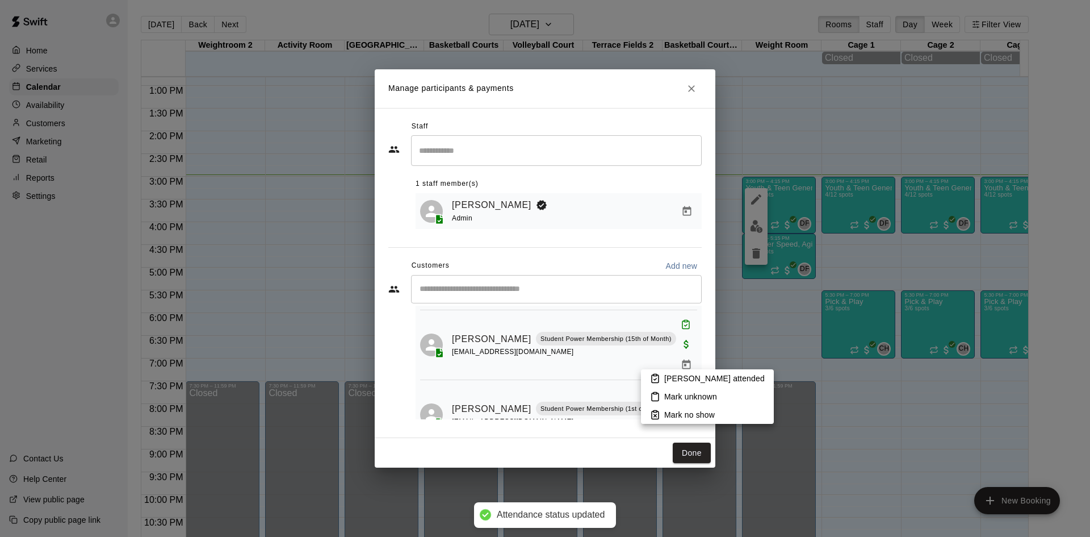
click at [685, 376] on p "Mark attended" at bounding box center [714, 377] width 100 height 11
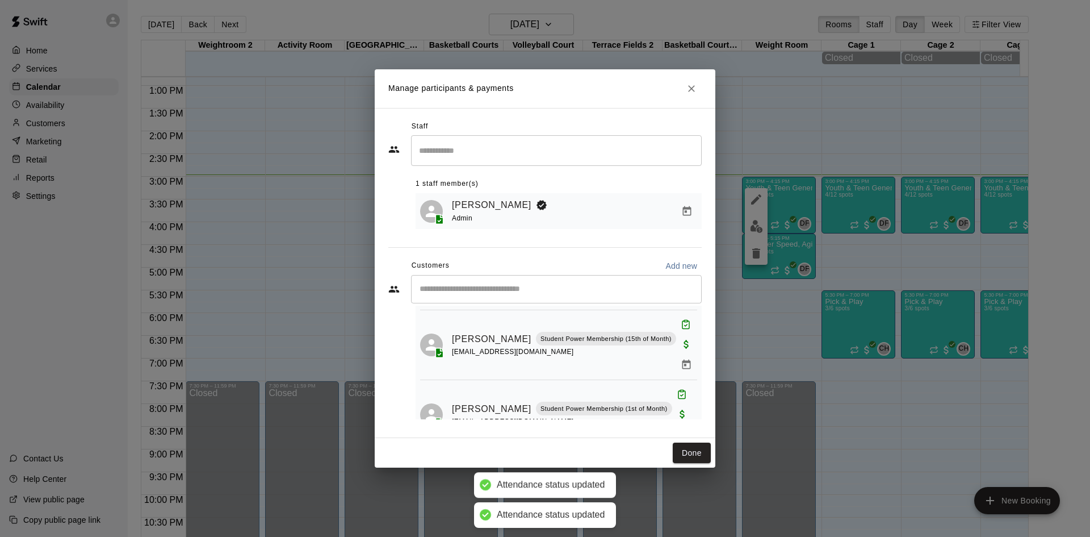
click at [584, 289] on input "Start typing to search customers..." at bounding box center [556, 288] width 280 height 11
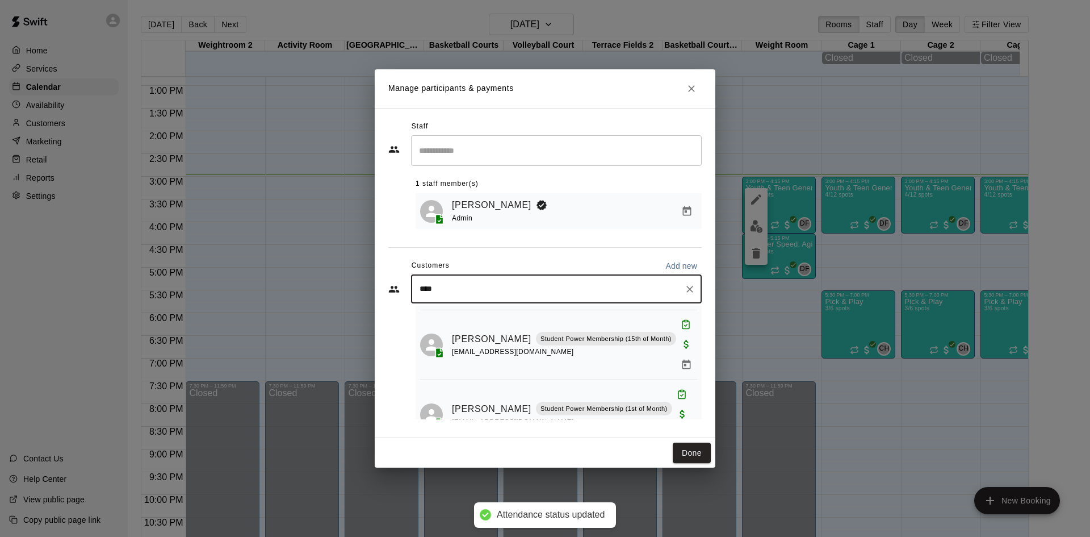
type input "*****"
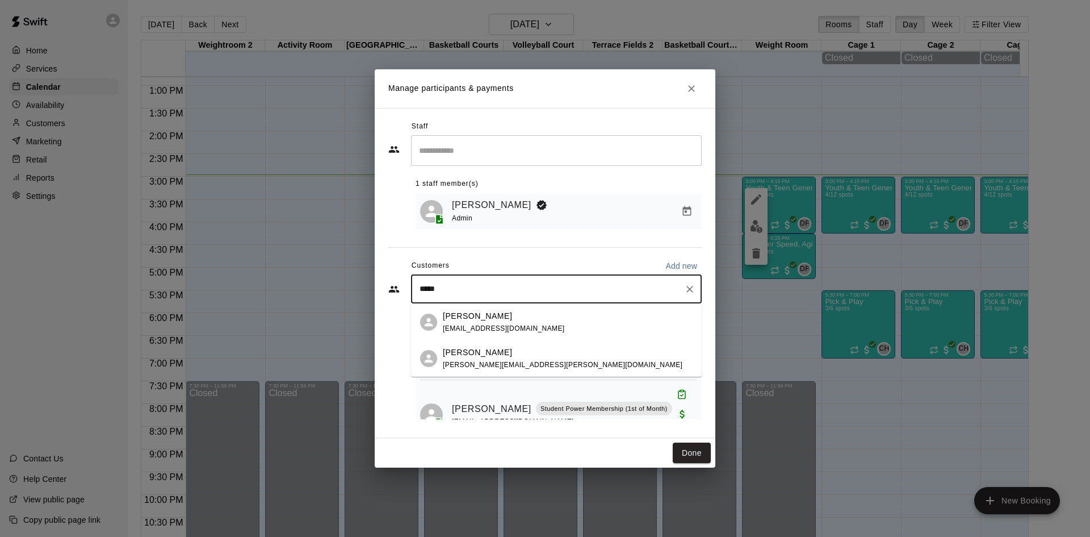
click at [471, 349] on p "Aliza Seeber" at bounding box center [477, 352] width 69 height 12
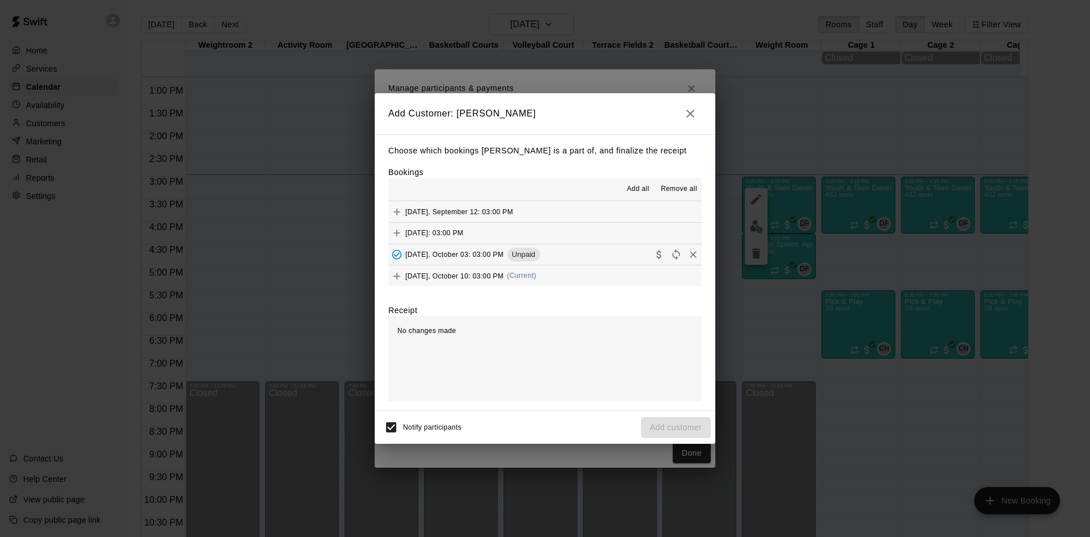
click at [451, 273] on span "[DATE], October 10: 03:00 PM" at bounding box center [454, 275] width 98 height 8
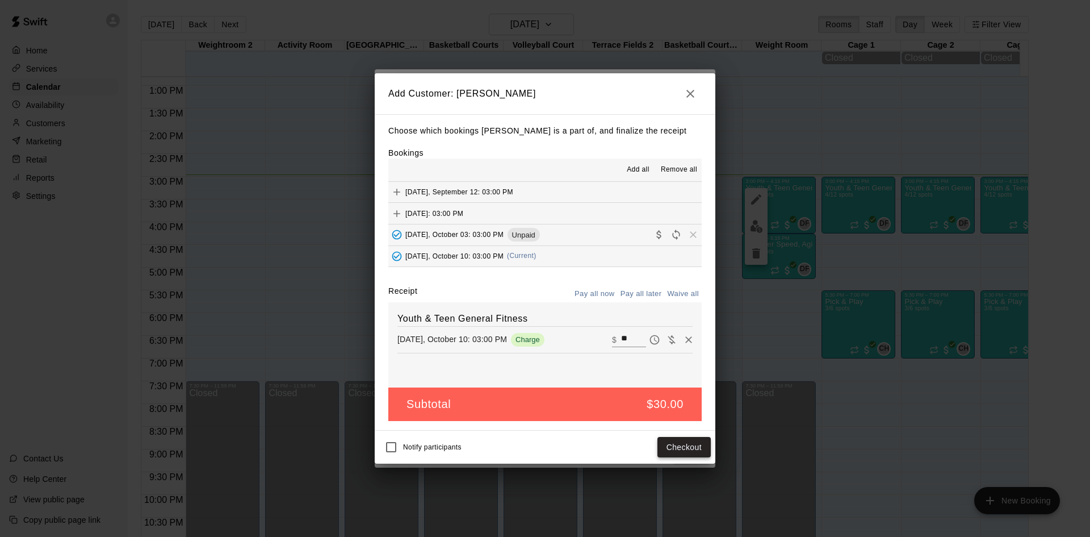
click at [693, 442] on button "Checkout" at bounding box center [683, 447] width 53 height 21
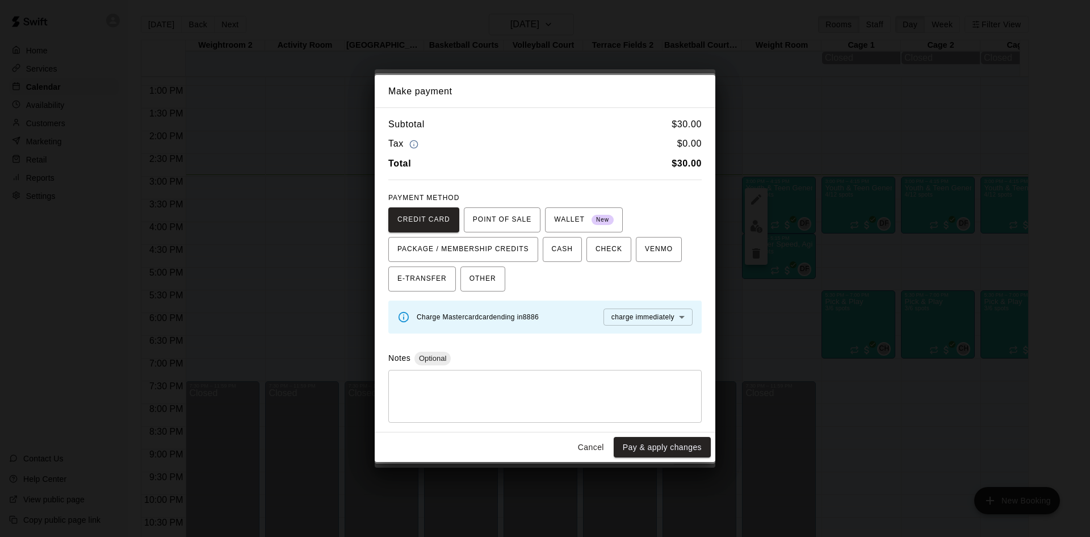
click at [590, 450] on button "Cancel" at bounding box center [591, 447] width 36 height 21
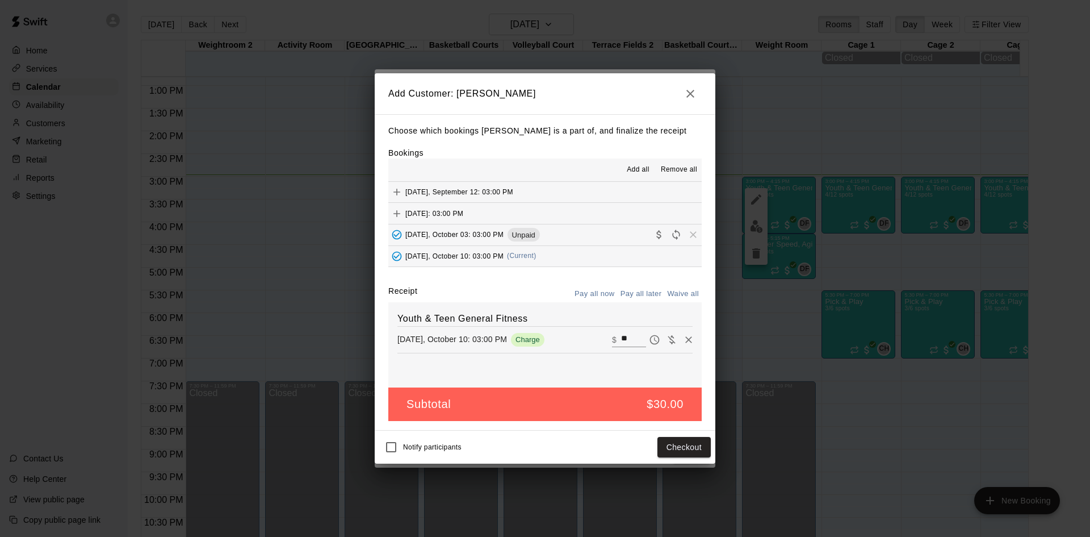
click at [624, 294] on button "Pay all later" at bounding box center [641, 294] width 47 height 18
click at [669, 450] on button "Add customer" at bounding box center [676, 447] width 70 height 21
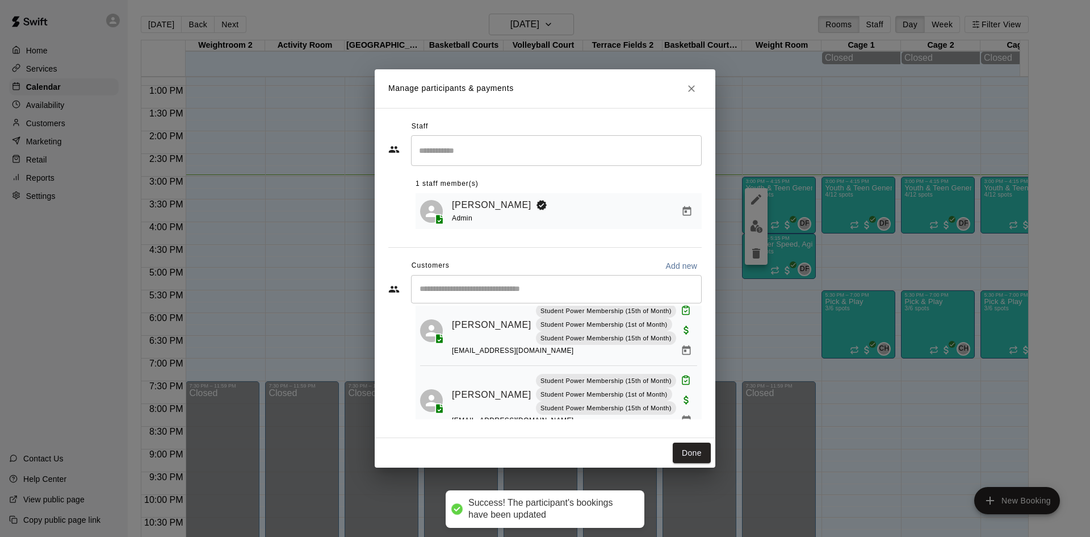
scroll to position [0, 0]
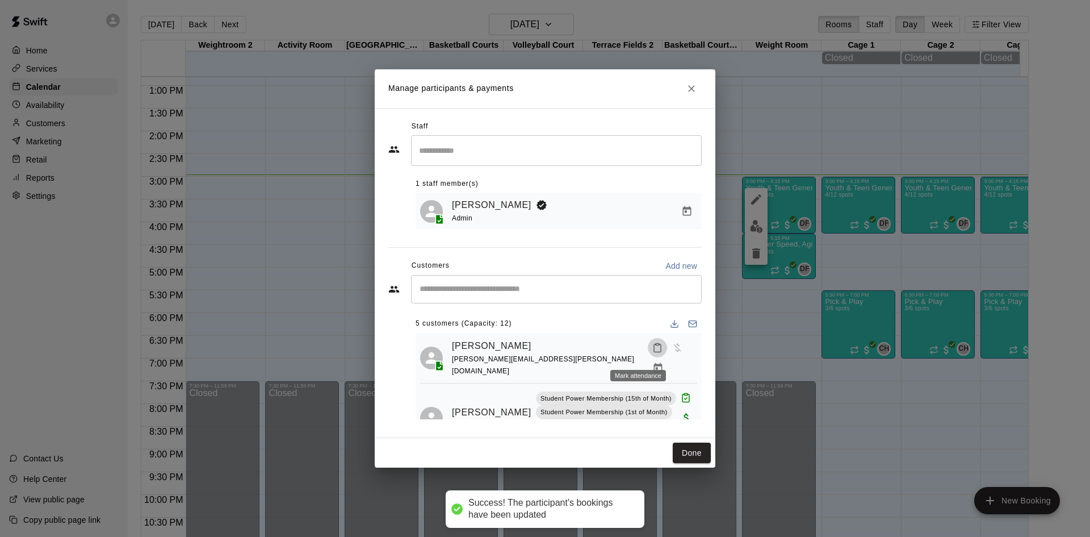
click at [652, 350] on icon "Mark attendance" at bounding box center [657, 347] width 10 height 10
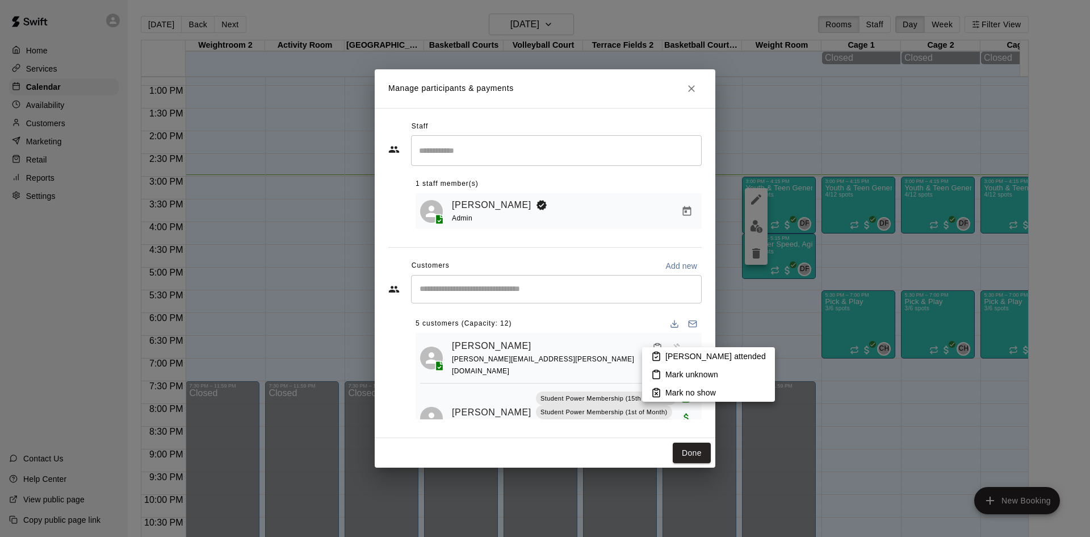
click at [674, 351] on p "Mark attended" at bounding box center [715, 355] width 100 height 11
click at [580, 280] on div "​" at bounding box center [556, 289] width 291 height 28
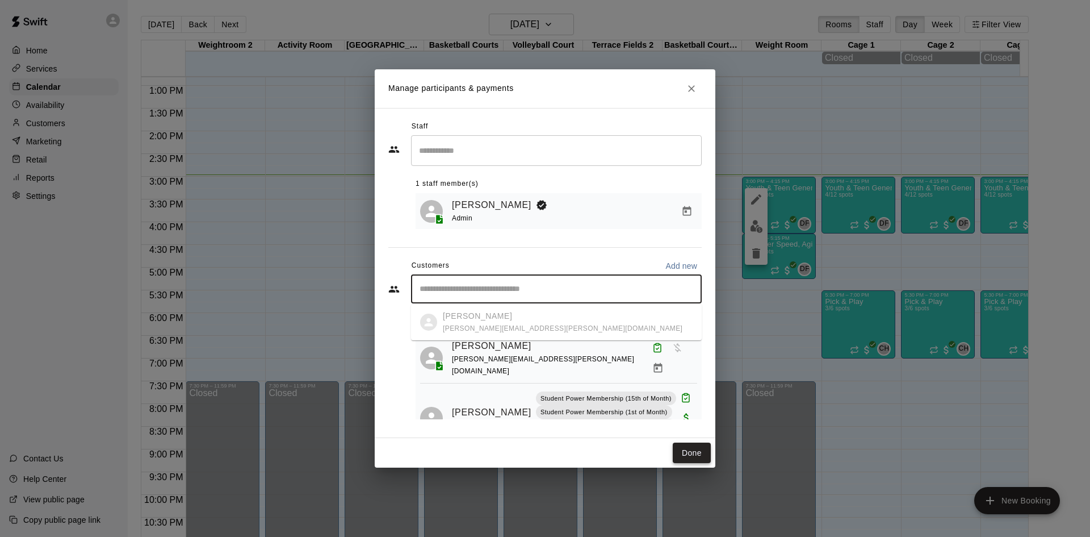
click at [690, 454] on button "Done" at bounding box center [692, 452] width 38 height 21
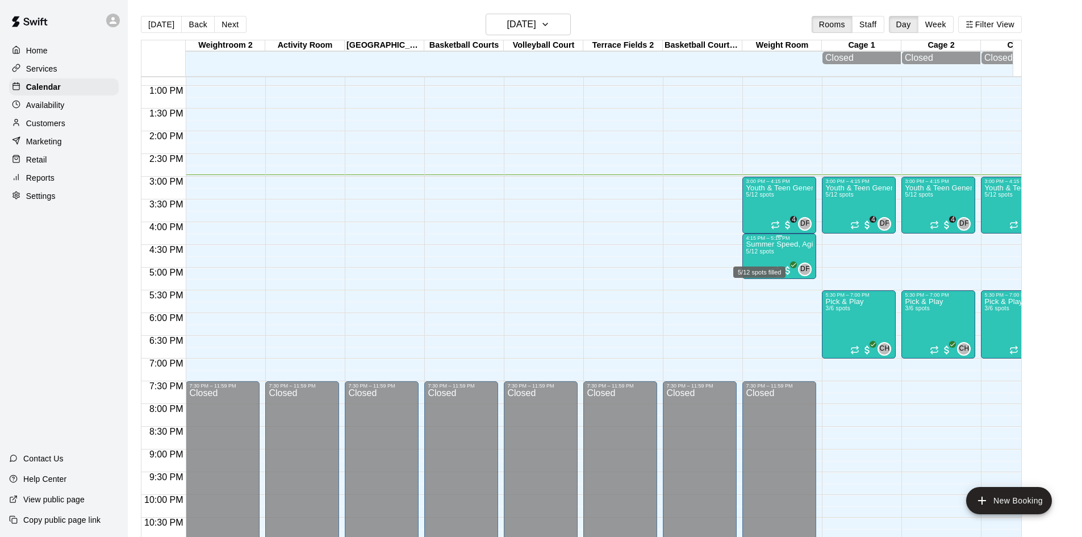
click at [764, 254] on span "5/12 spots" at bounding box center [759, 251] width 28 height 6
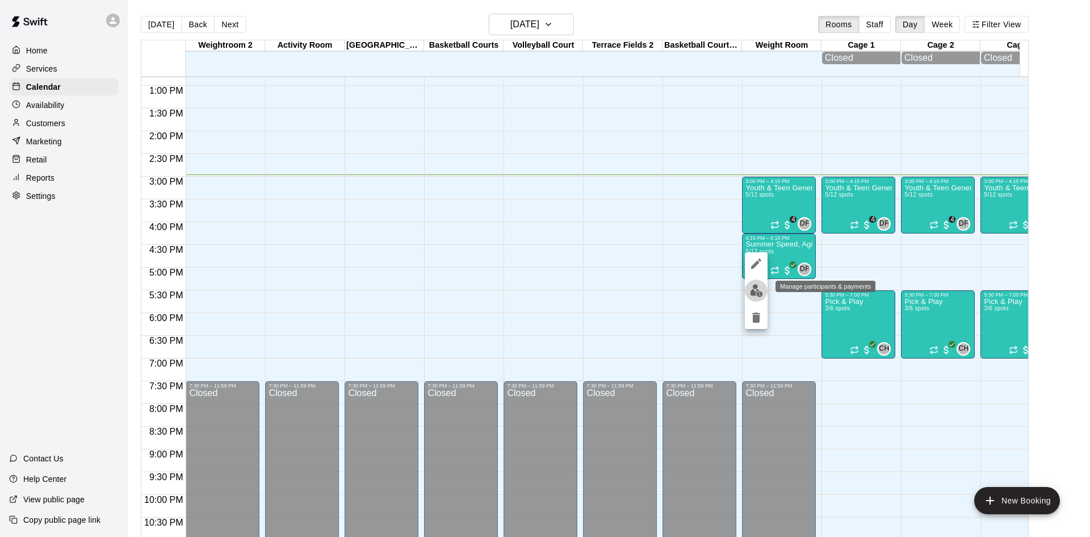
click at [755, 291] on img "edit" at bounding box center [756, 290] width 13 height 13
